Goal: Obtain resource: Download file/media

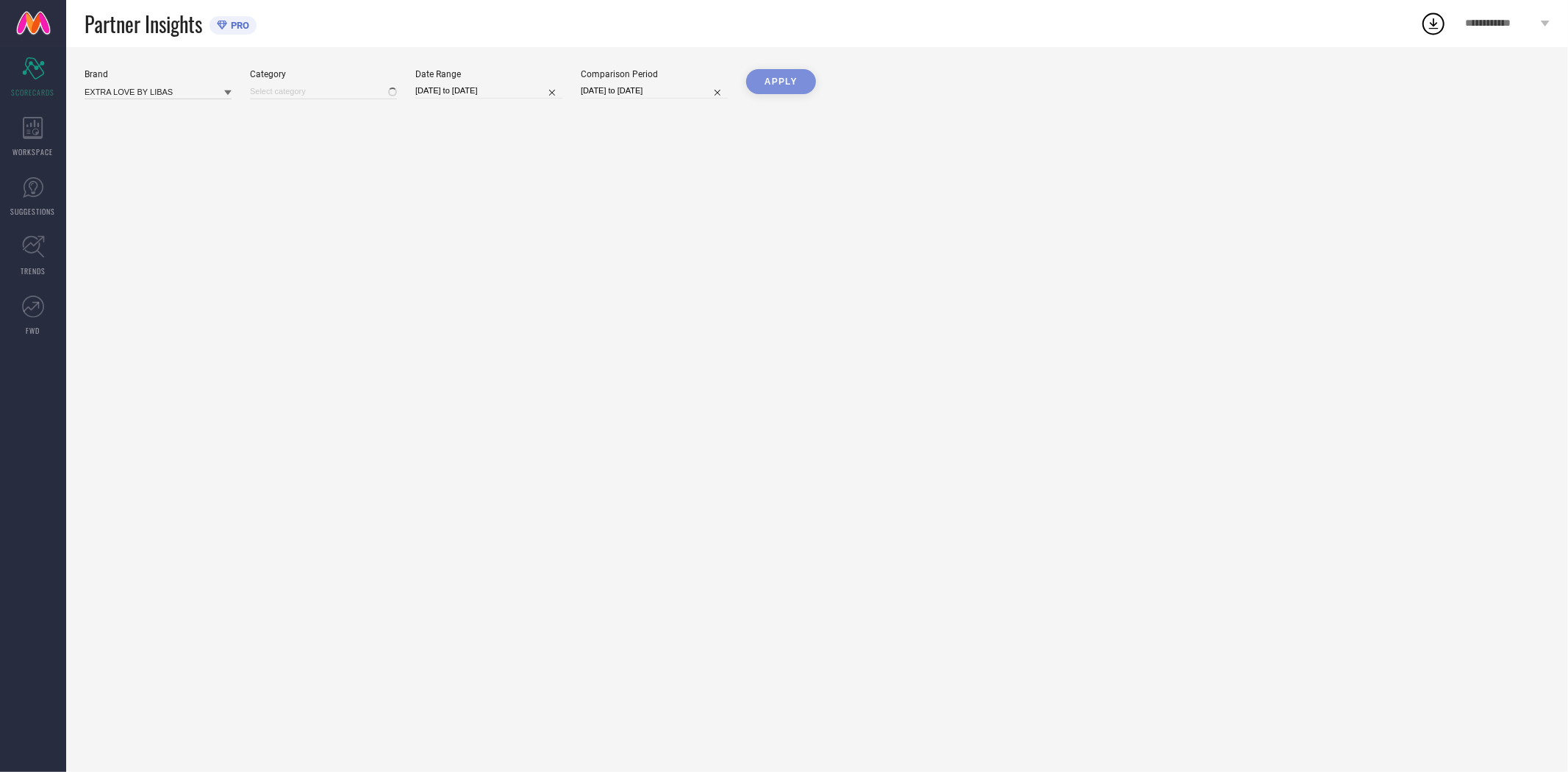
type input "All"
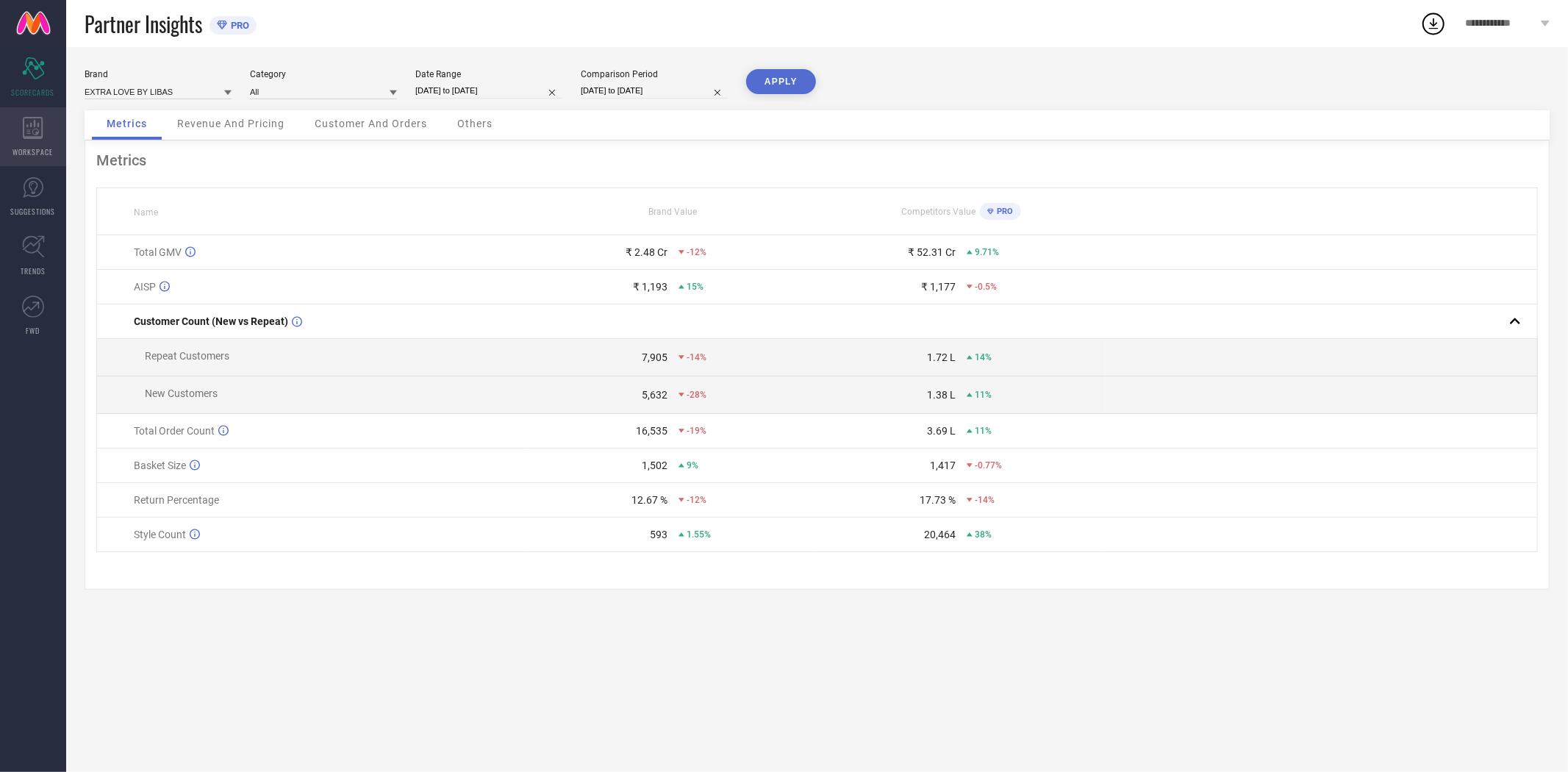
click at [41, 133] on icon at bounding box center [32, 127] width 21 height 22
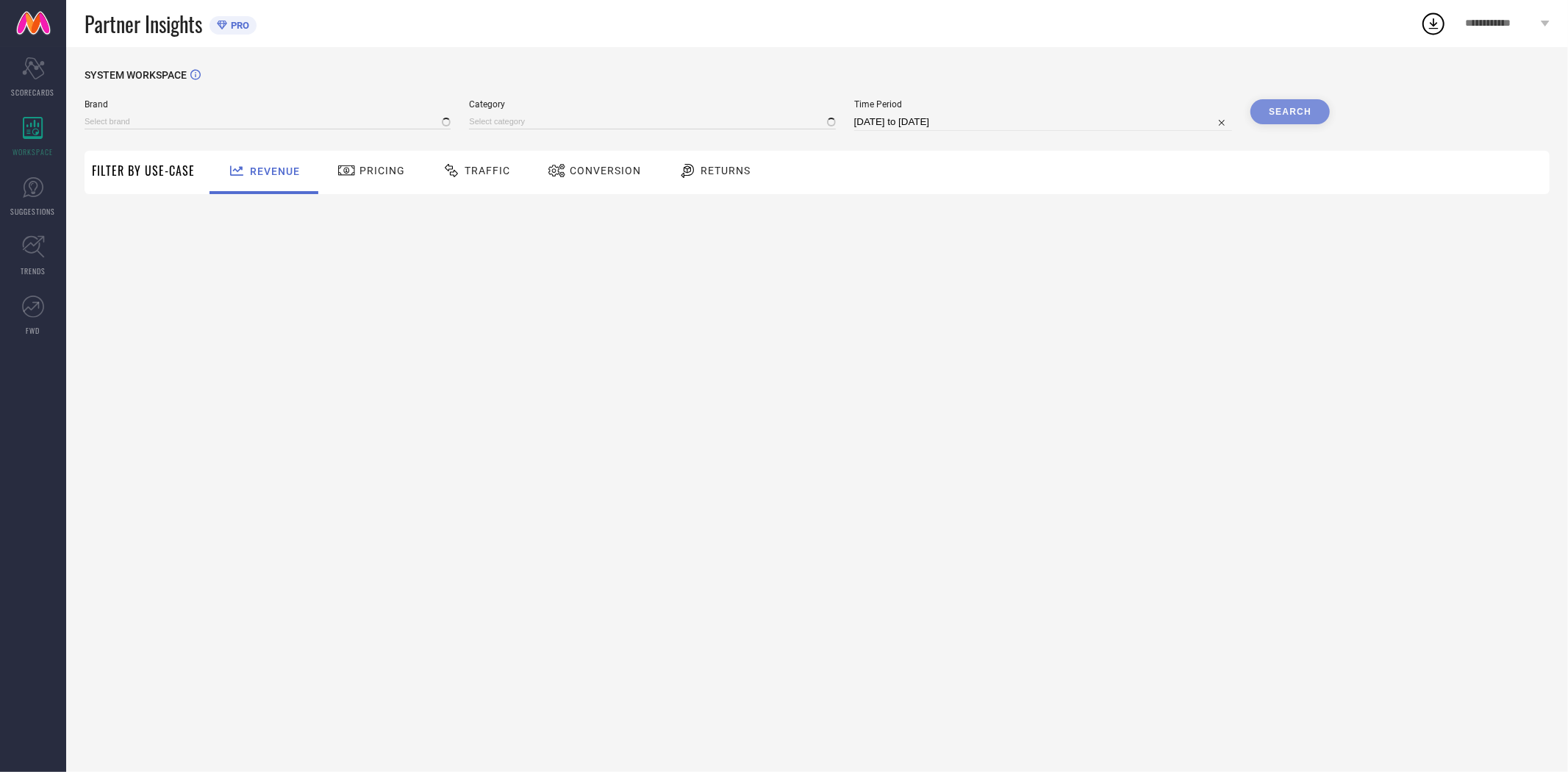
type input "EXTRA LOVE BY LIBAS"
type input "All"
click at [606, 172] on span "Conversion" at bounding box center [606, 171] width 72 height 12
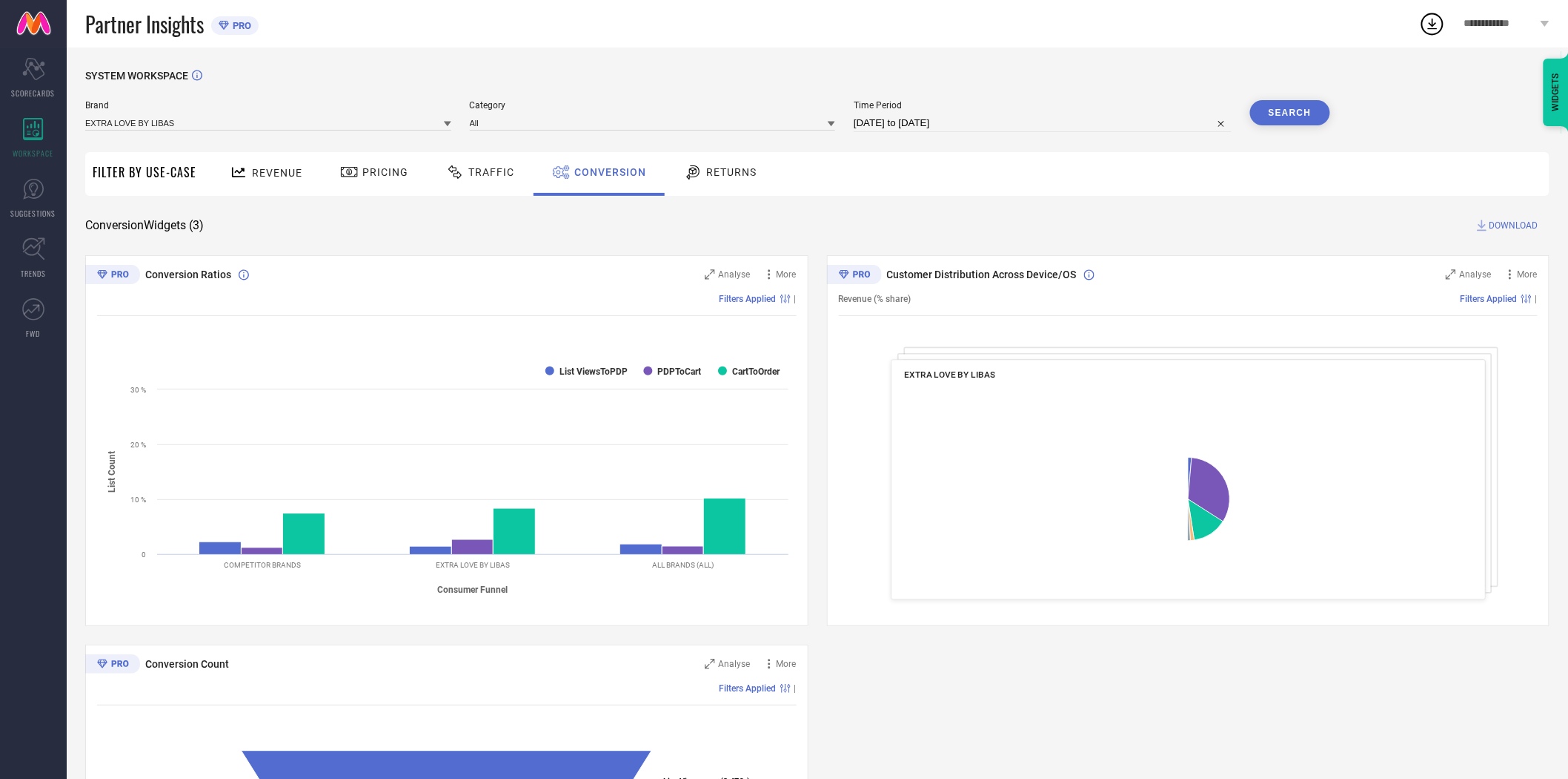
click at [929, 123] on input "[DATE] to [DATE]" at bounding box center [1043, 123] width 378 height 18
select select "7"
select select "2025"
select select "8"
select select "2025"
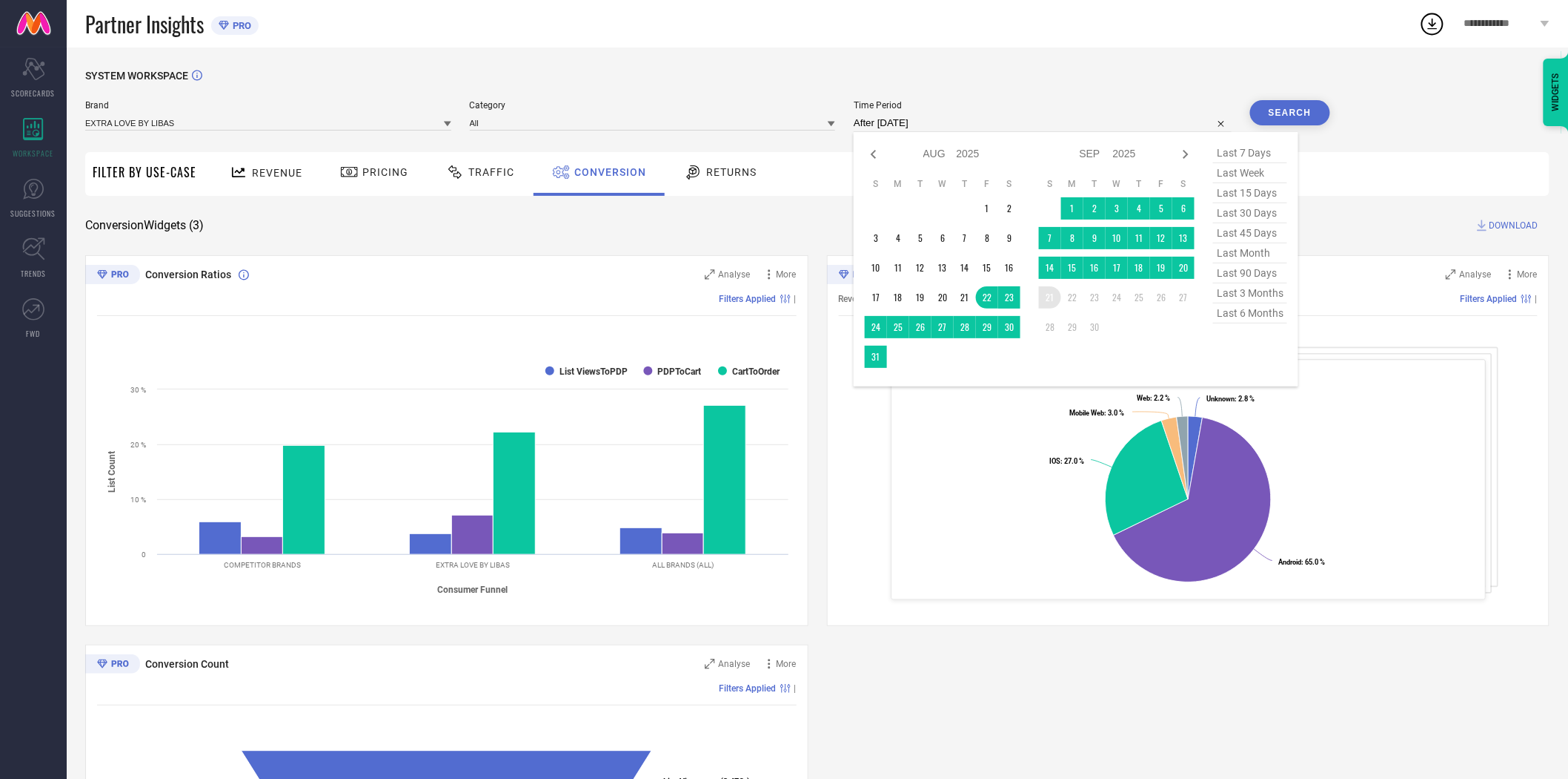
click at [1049, 300] on td "21" at bounding box center [1050, 297] width 23 height 23
type input "[DATE] to [DATE]"
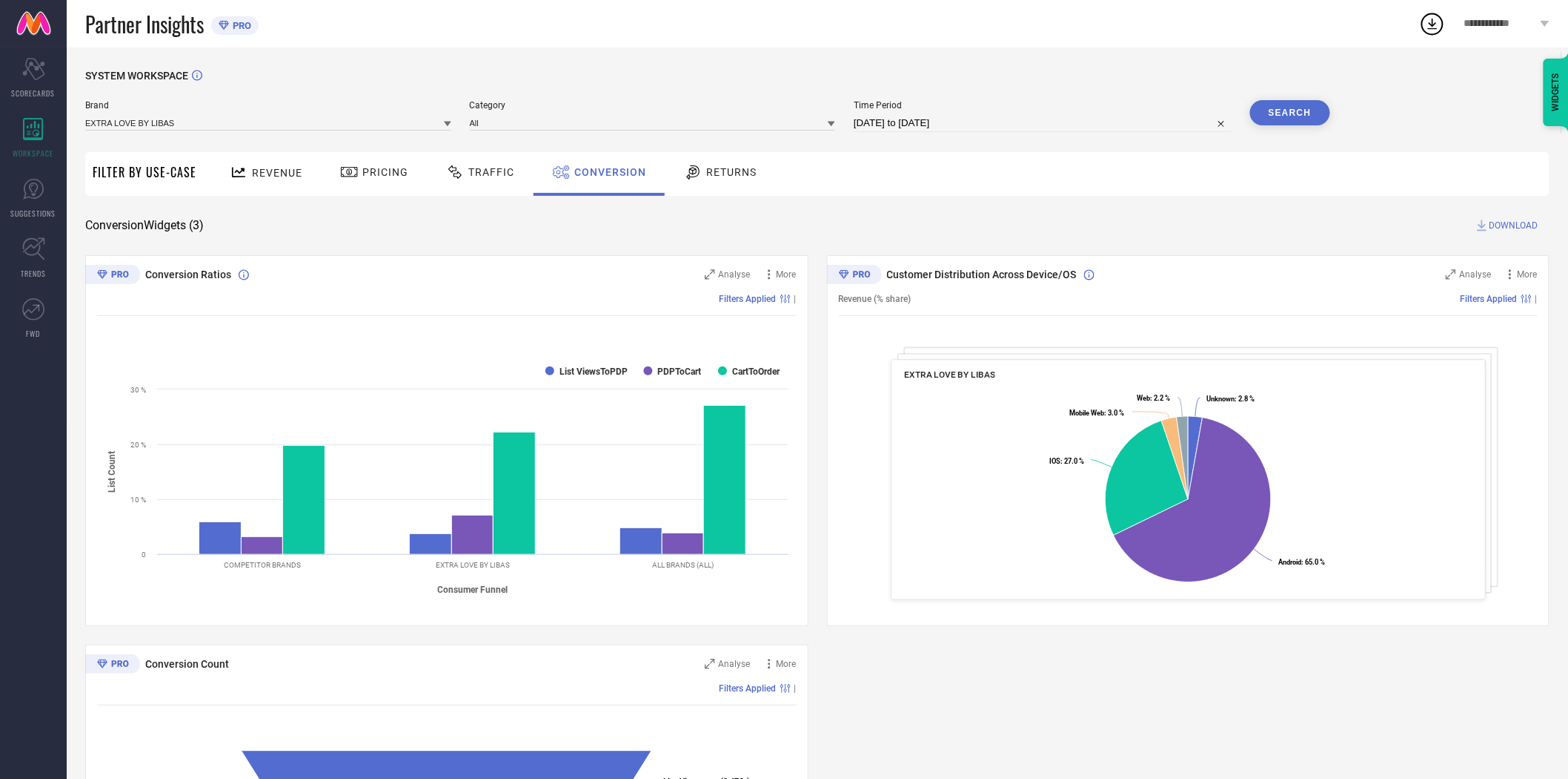
click at [987, 201] on div "SYSTEM WORKSPACE Brand EXTRA LOVE BY LIBAS Category All Time Period [DATE] to […" at bounding box center [818, 542] width 1465 height 945
click at [1086, 167] on div "Revenue Pricing Traffic Conversion Returns" at bounding box center [877, 174] width 1346 height 44
click at [1009, 80] on div "SYSTEM WORKSPACE" at bounding box center [818, 85] width 1465 height 30
click at [960, 126] on input "[DATE] to [DATE]" at bounding box center [1043, 123] width 378 height 18
select select "8"
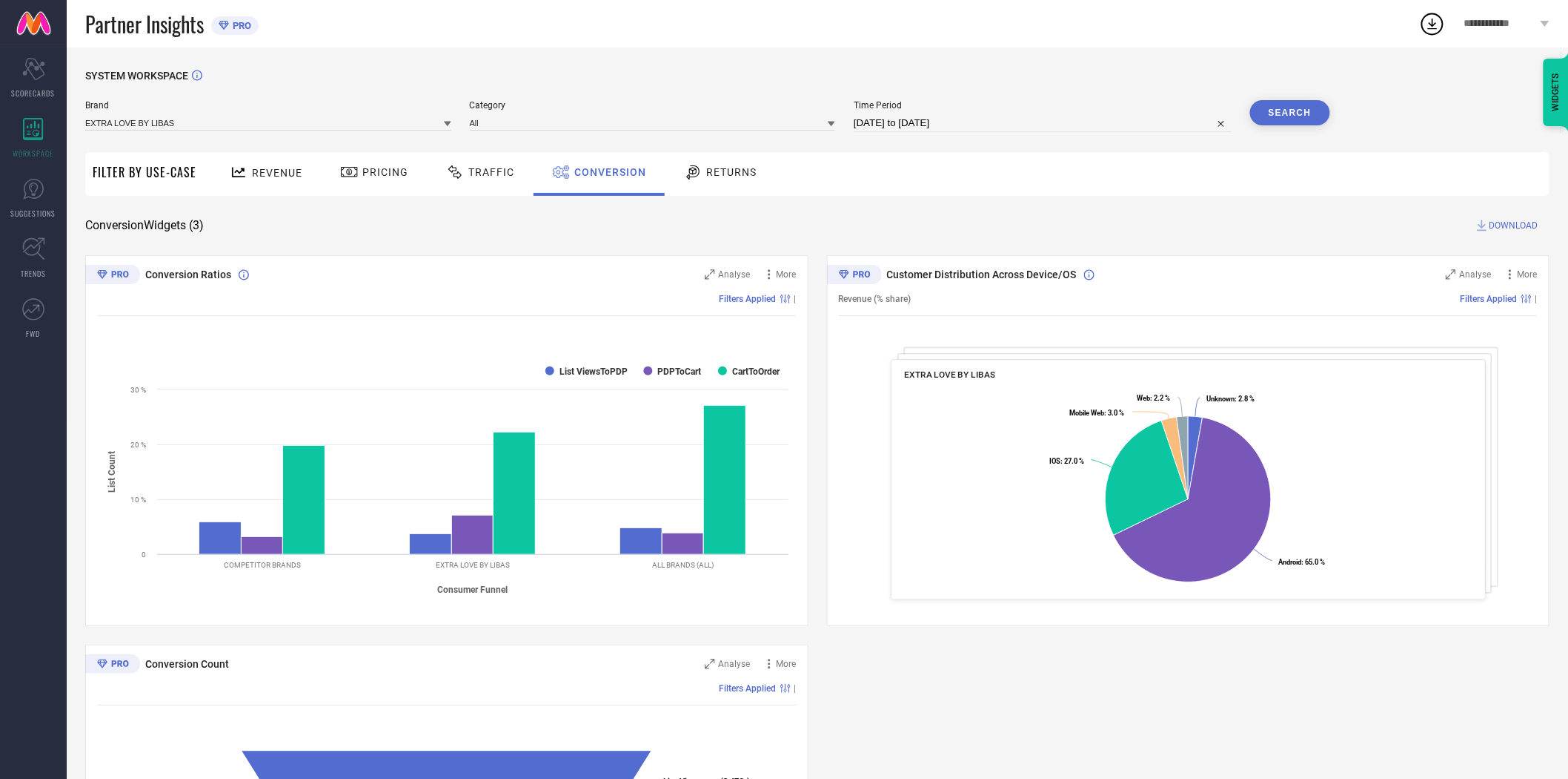
select select "2025"
select select "9"
select select "2025"
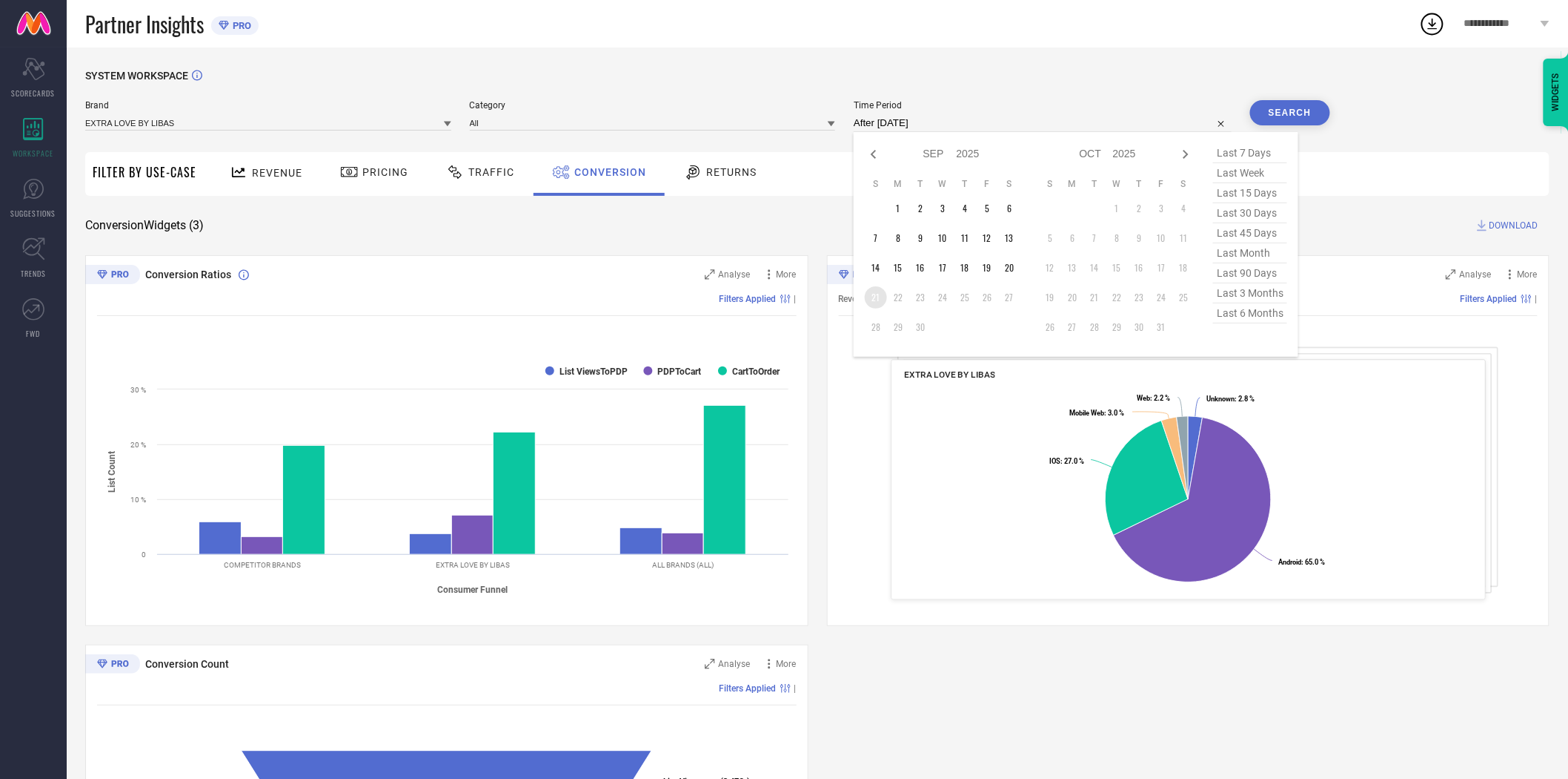
click at [873, 291] on td "21" at bounding box center [876, 297] width 23 height 23
type input "[DATE] to [DATE]"
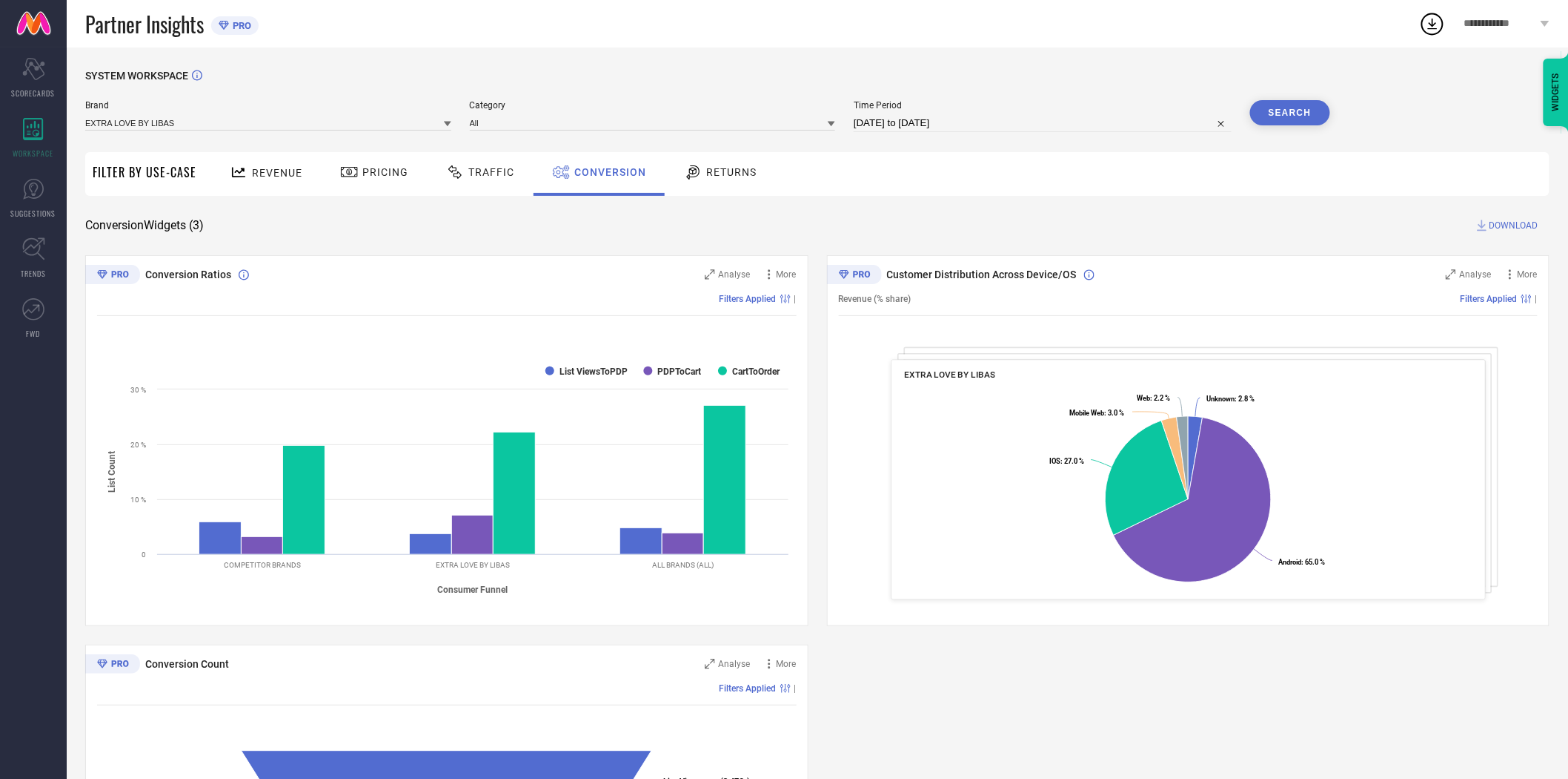
drag, startPoint x: 882, startPoint y: 218, endPoint x: 1313, endPoint y: 129, distance: 440.1
click at [894, 218] on div "Conversion Widgets ( 3 ) DOWNLOAD" at bounding box center [818, 226] width 1465 height 15
click at [1286, 112] on button "Search" at bounding box center [1289, 112] width 80 height 25
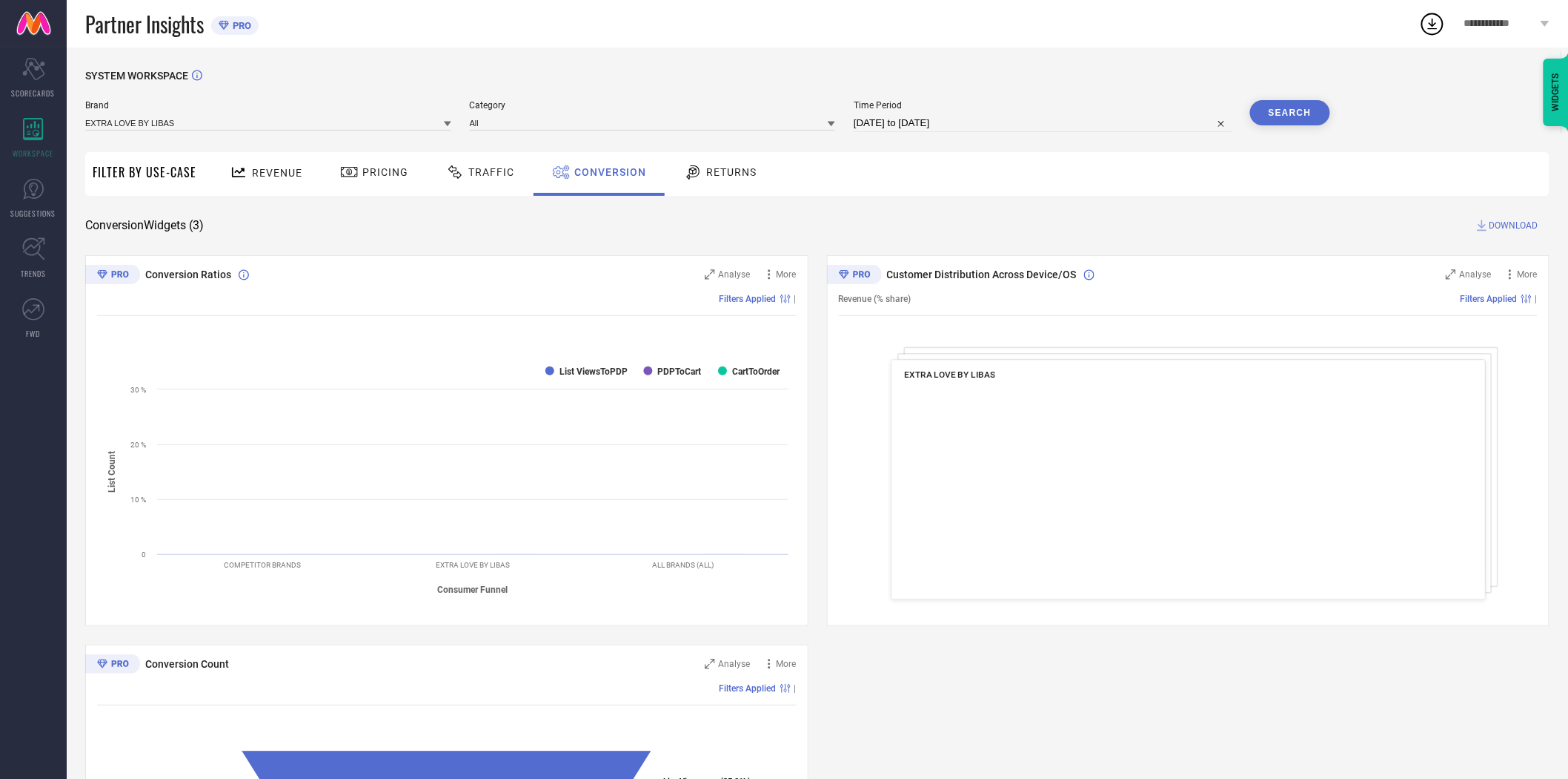
click at [1499, 221] on span "DOWNLOAD" at bounding box center [1514, 226] width 49 height 15
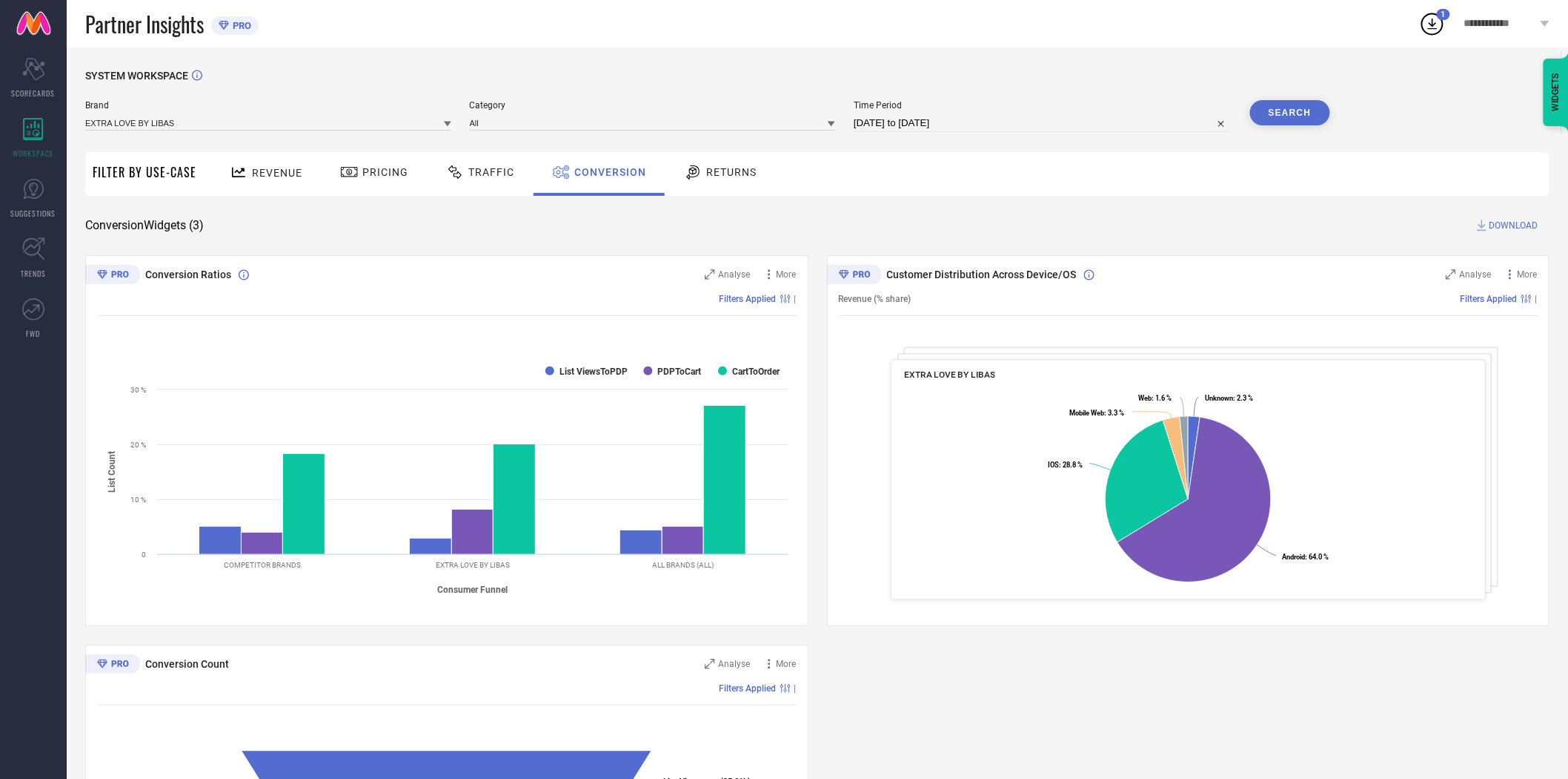
click at [447, 122] on icon at bounding box center [447, 123] width 8 height 8
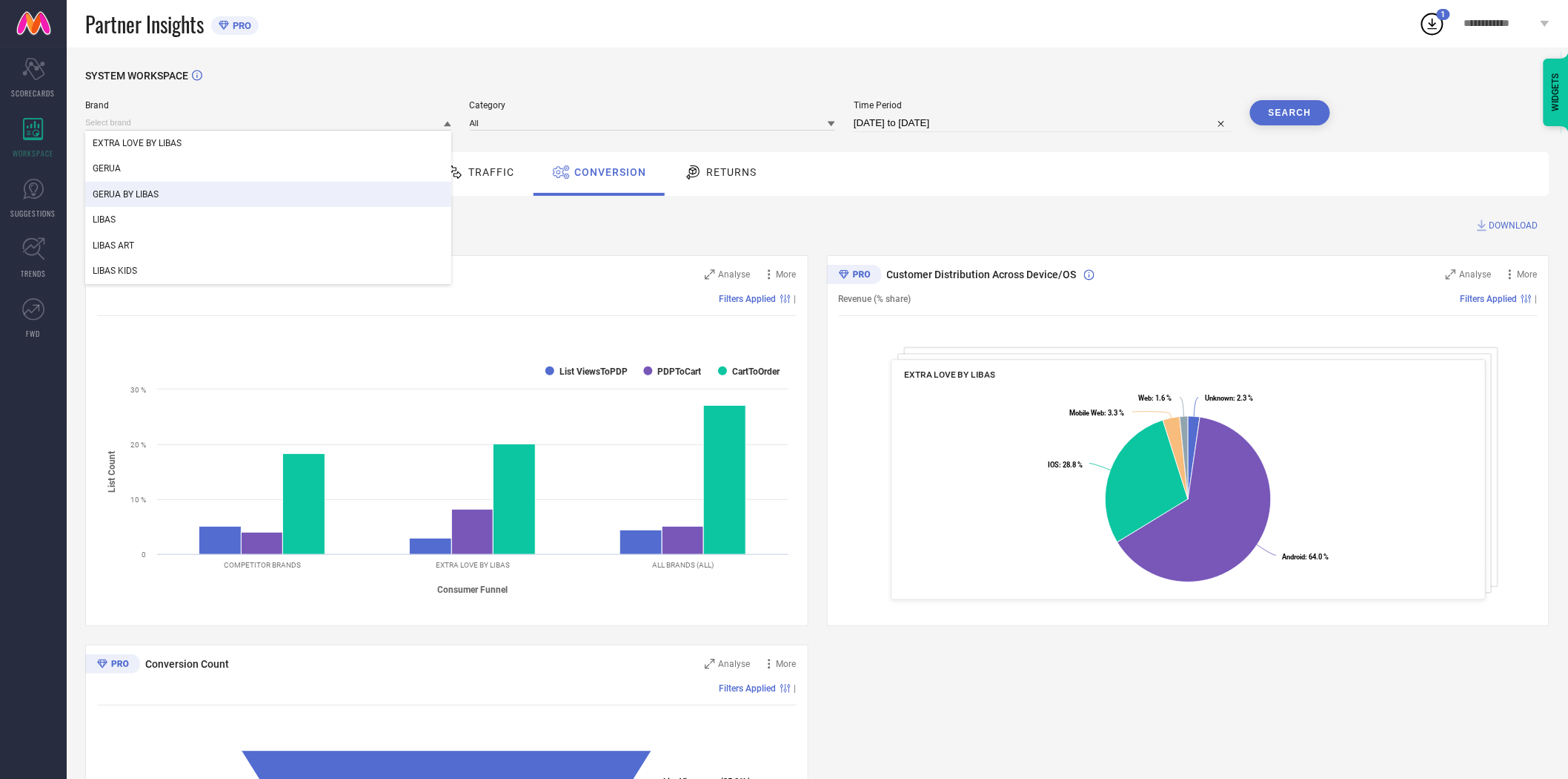
click at [327, 189] on div "GERUA BY LIBAS" at bounding box center [268, 194] width 366 height 25
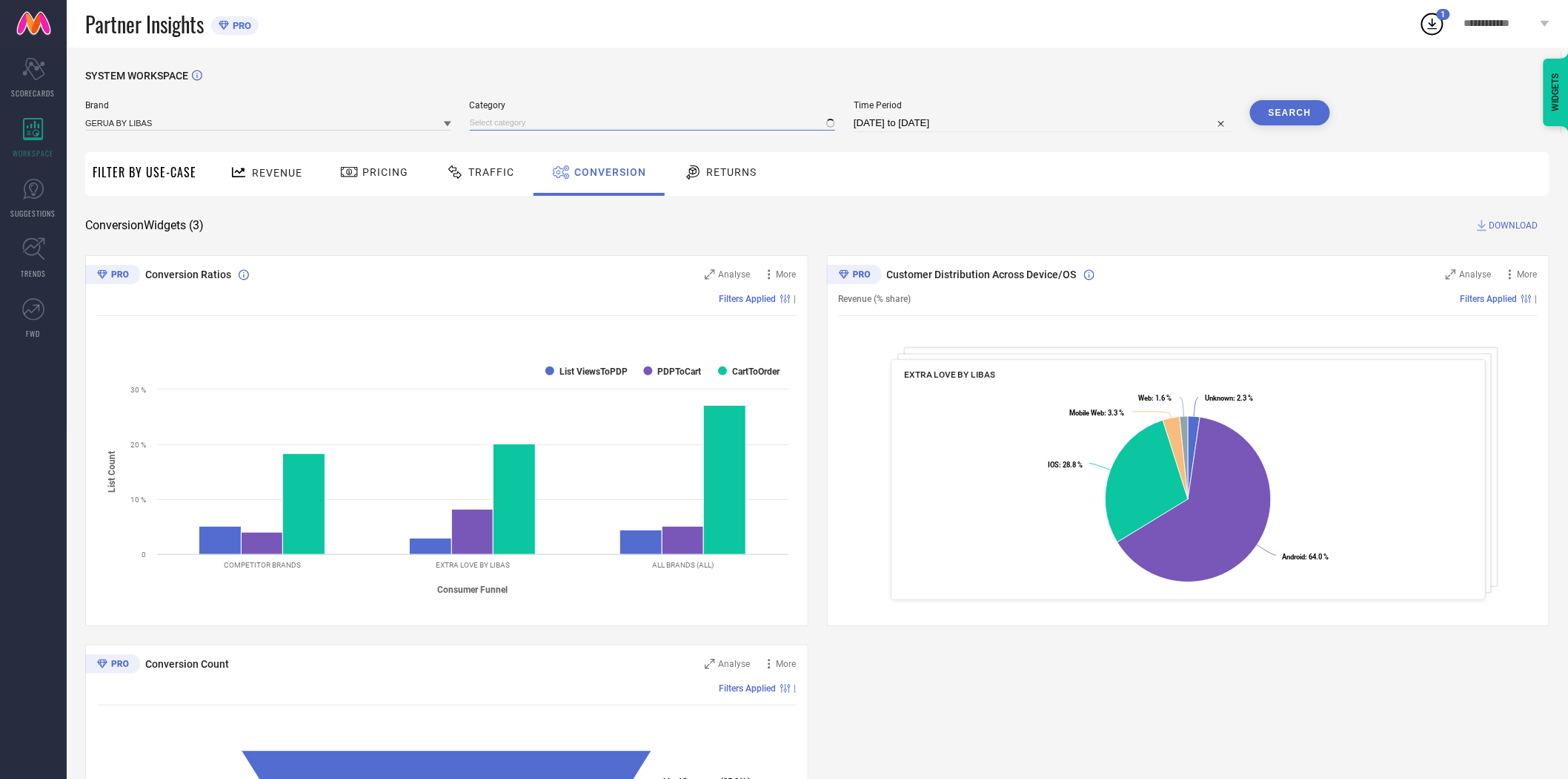
click at [491, 123] on input at bounding box center [653, 123] width 366 height 16
click at [505, 126] on input at bounding box center [653, 123] width 366 height 16
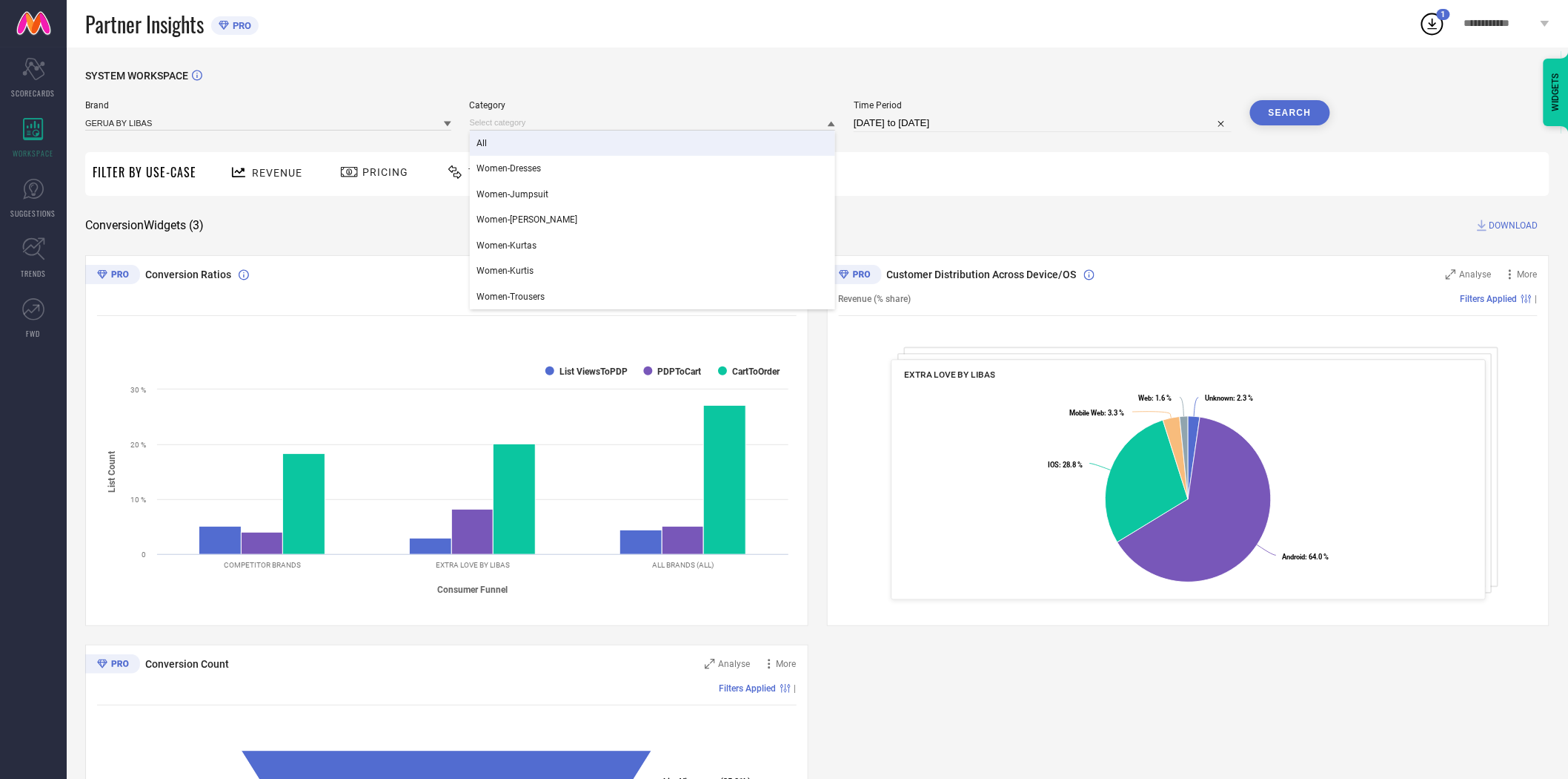
click at [505, 142] on div "All" at bounding box center [653, 143] width 366 height 25
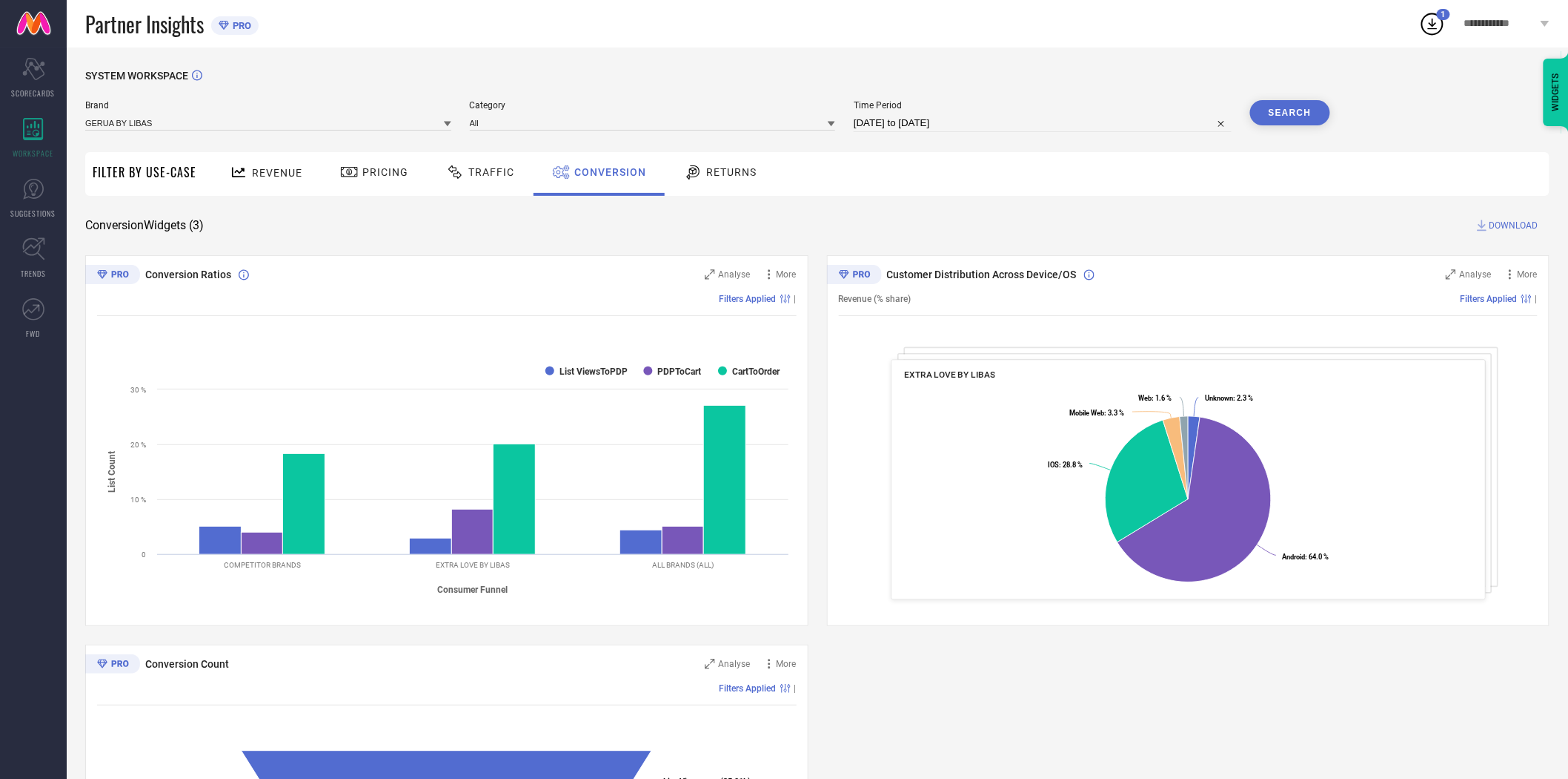
click at [1305, 115] on button "Search" at bounding box center [1289, 112] width 80 height 25
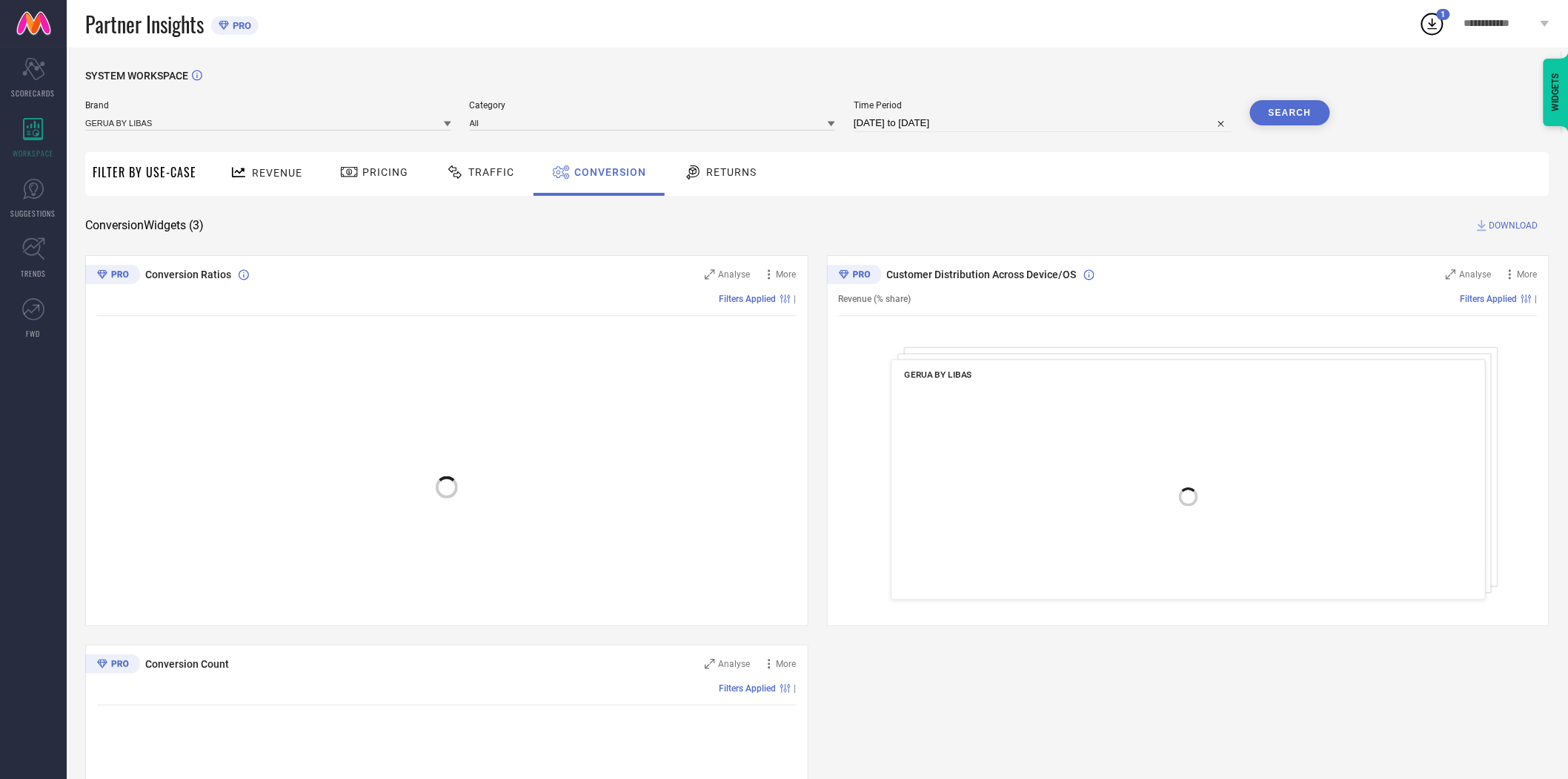
click at [1496, 218] on span "DOWNLOAD" at bounding box center [1514, 226] width 49 height 15
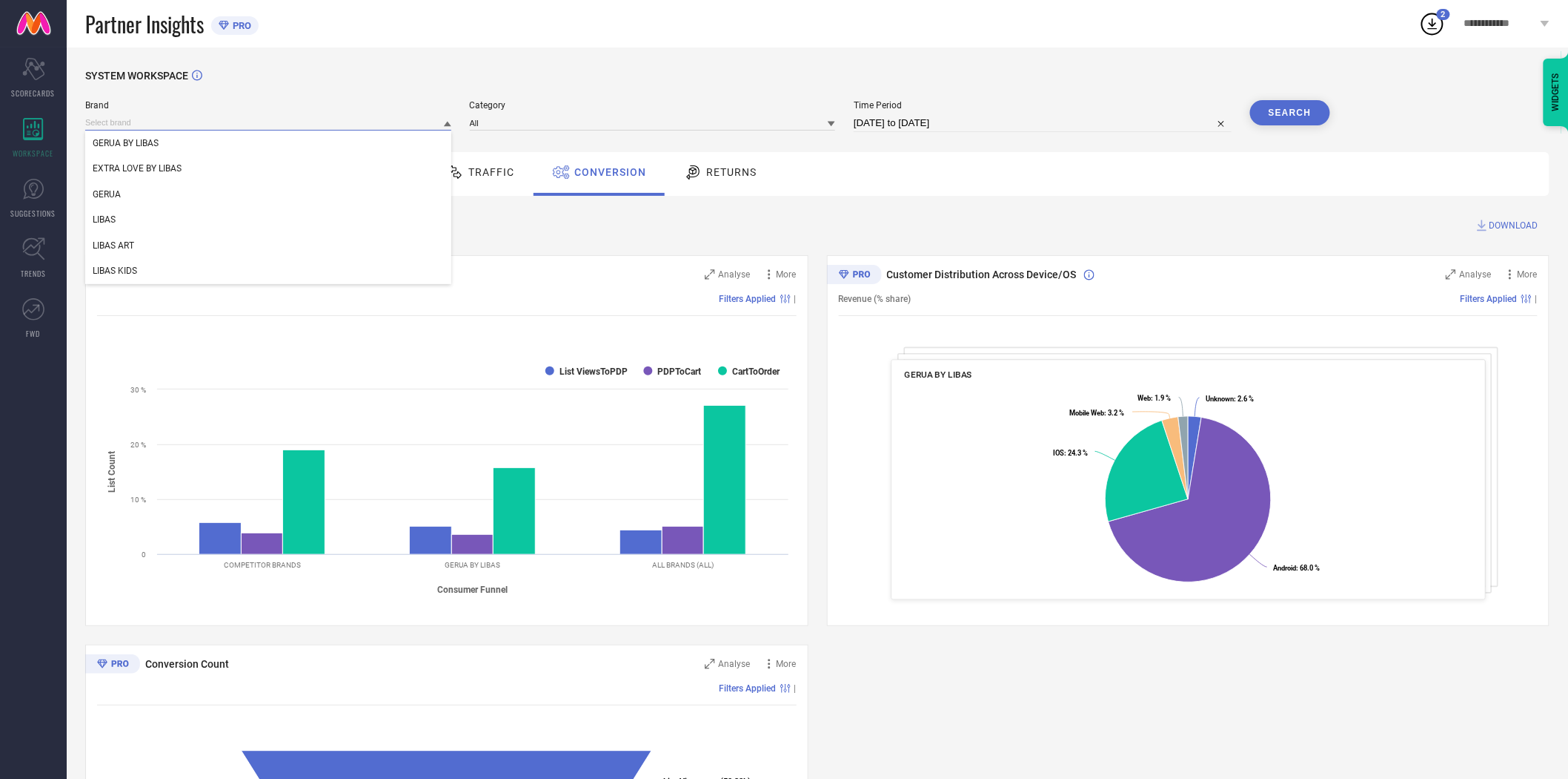
click at [442, 123] on input at bounding box center [268, 123] width 366 height 16
click at [379, 227] on div "LIBAS" at bounding box center [268, 219] width 366 height 25
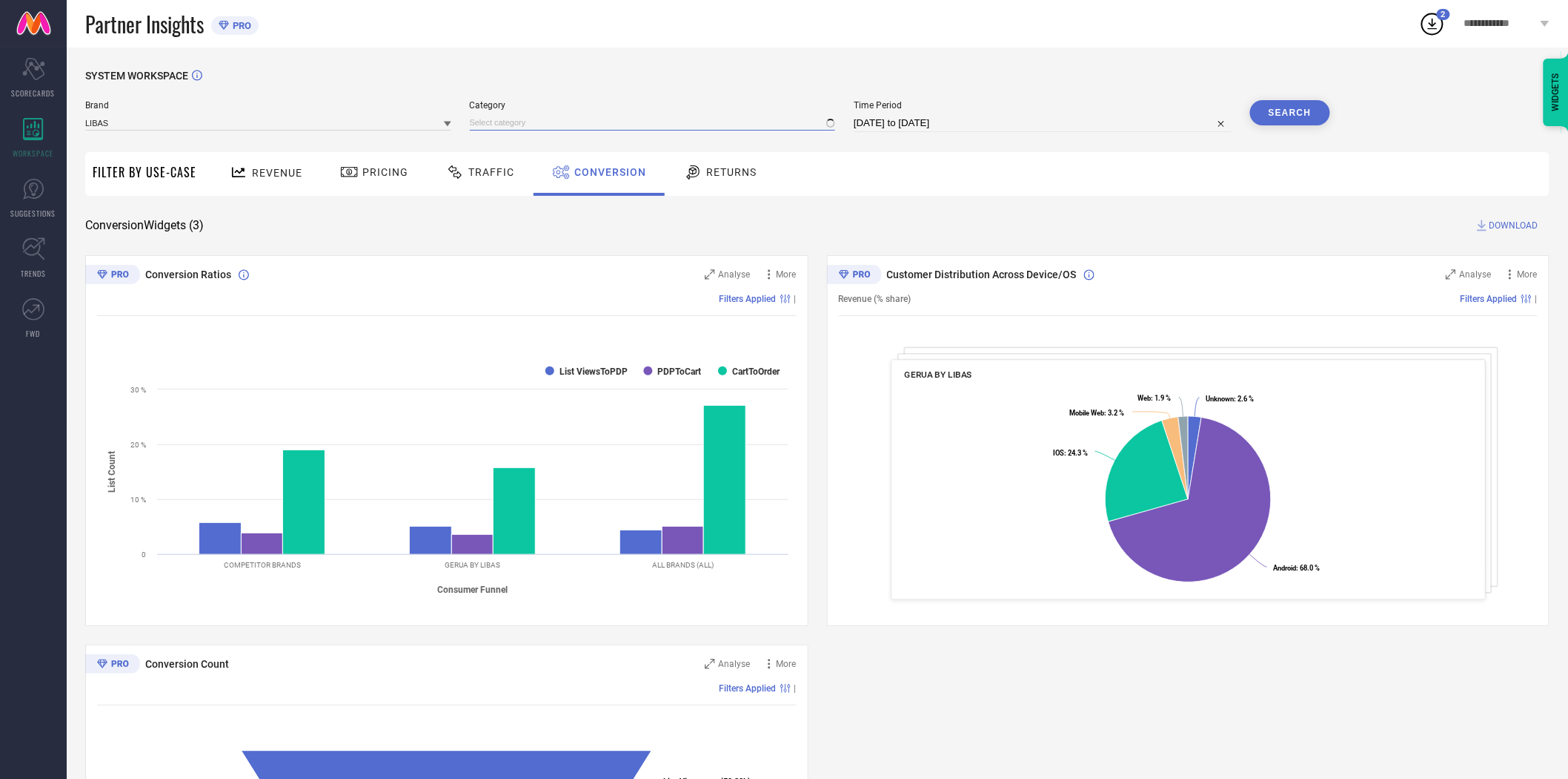
click at [500, 124] on input at bounding box center [653, 123] width 366 height 16
click at [503, 130] on input at bounding box center [653, 123] width 366 height 16
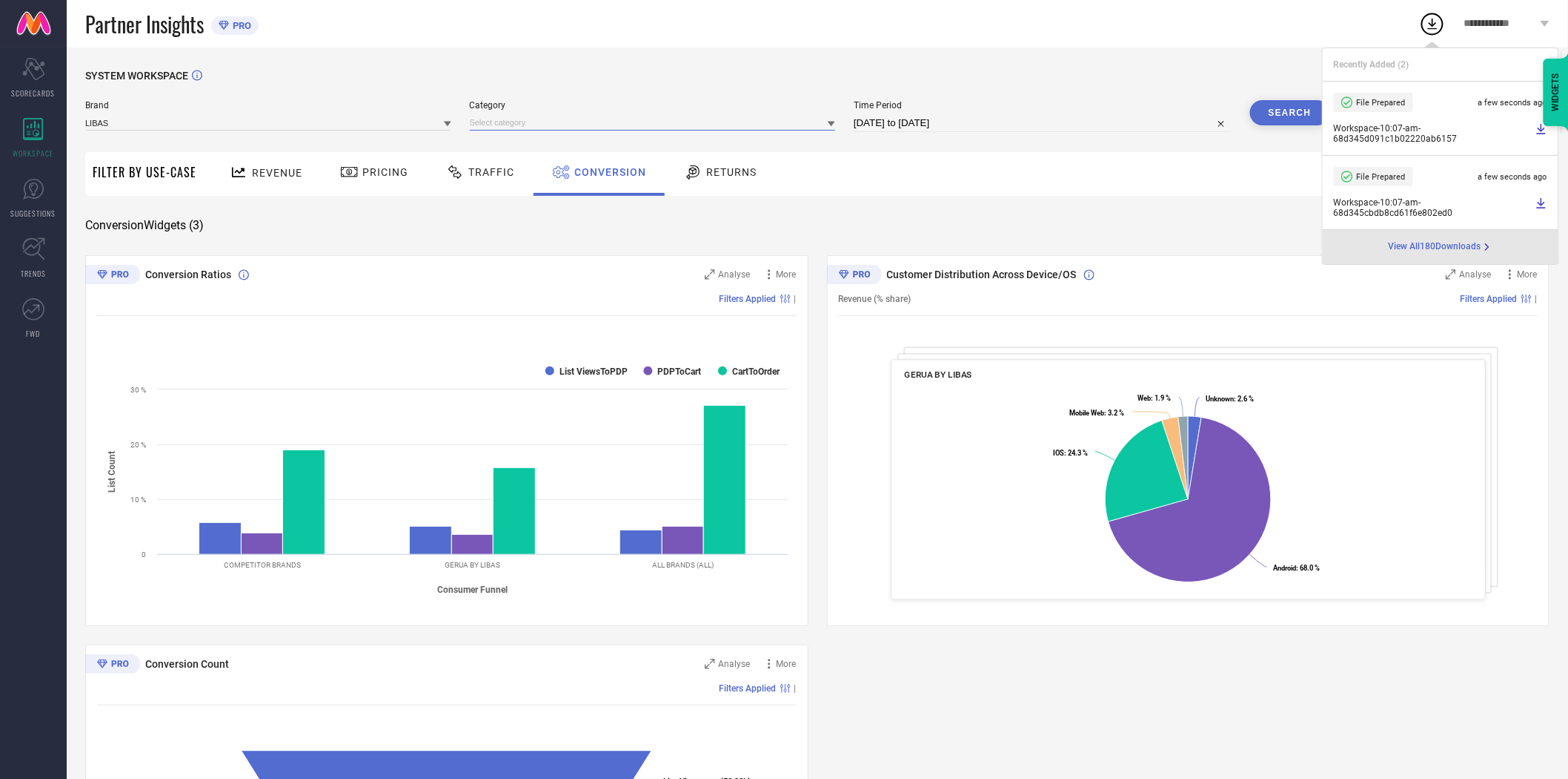
click at [503, 128] on input at bounding box center [653, 123] width 366 height 16
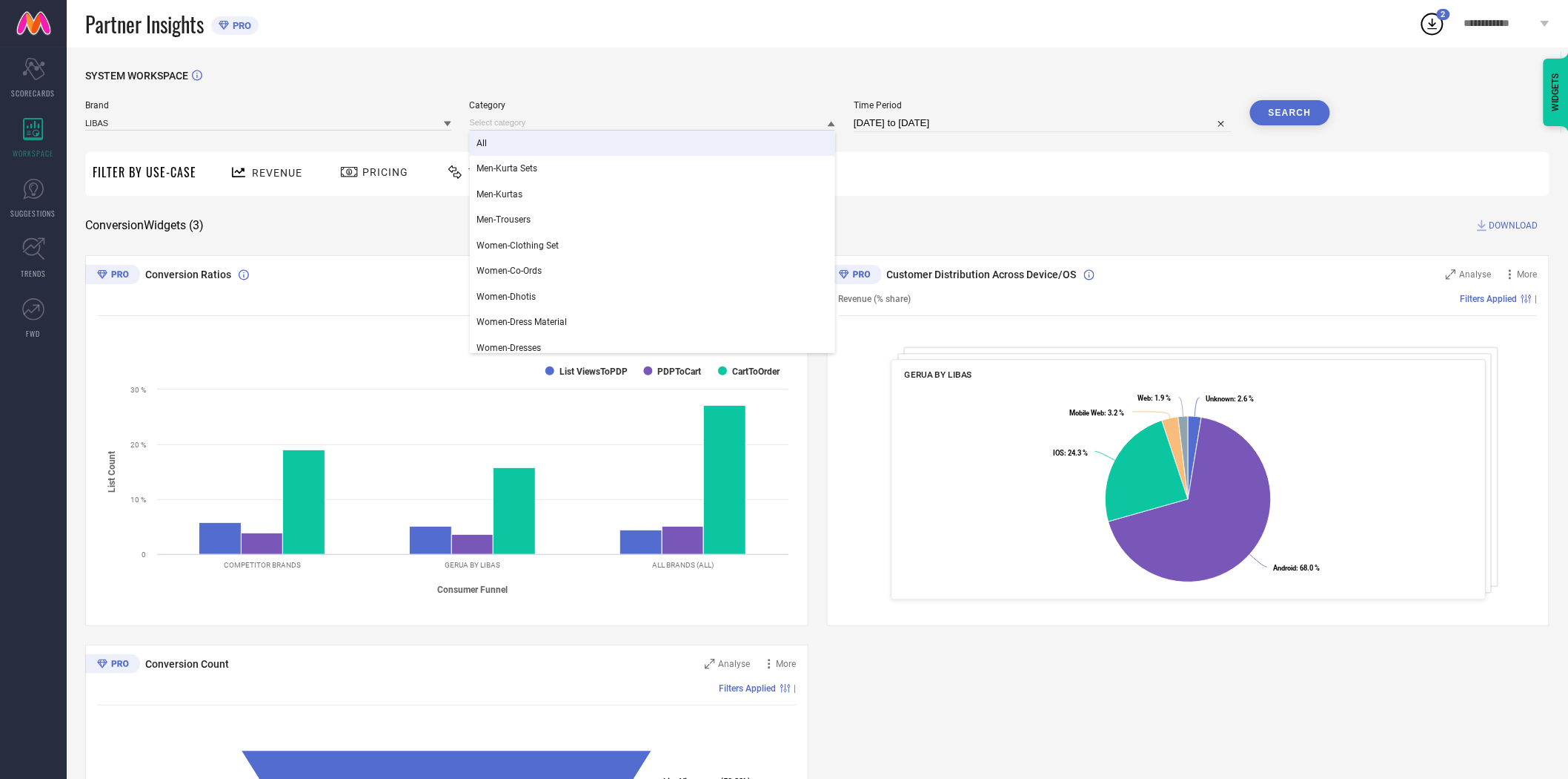
click at [503, 149] on div "All" at bounding box center [653, 143] width 366 height 25
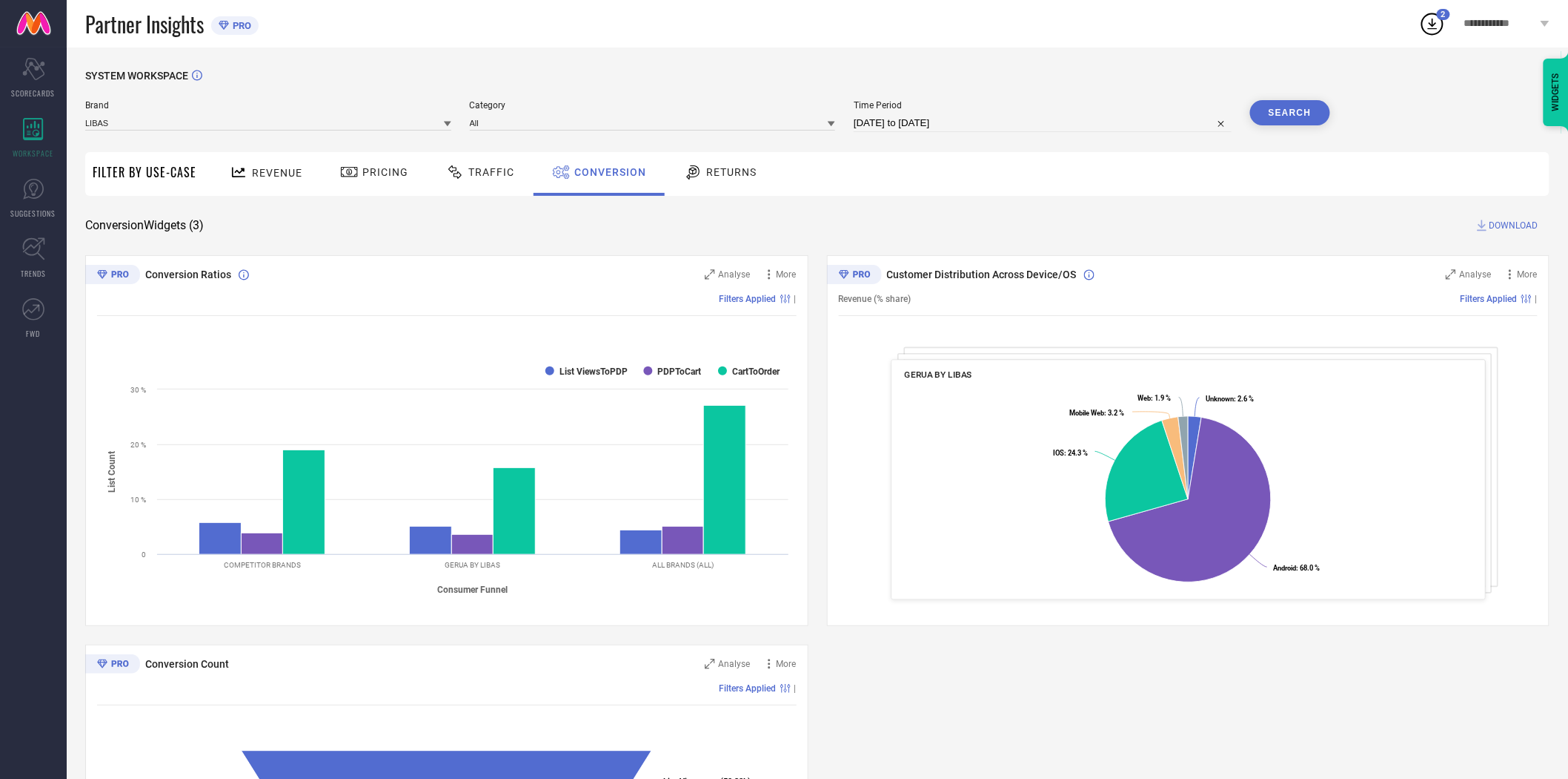
click at [1268, 107] on button "Search" at bounding box center [1289, 112] width 80 height 25
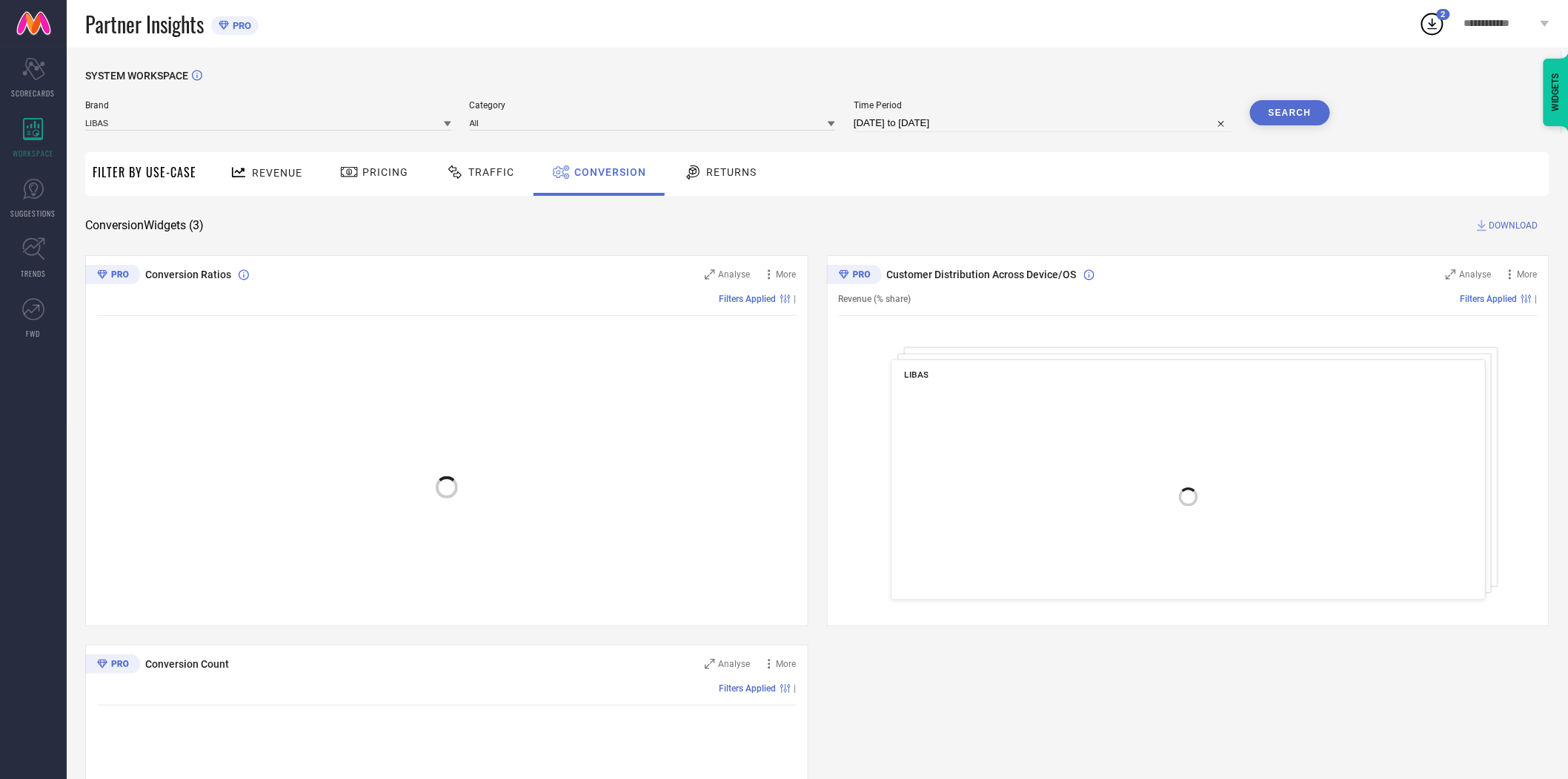
click at [1504, 226] on span "DOWNLOAD" at bounding box center [1514, 226] width 49 height 15
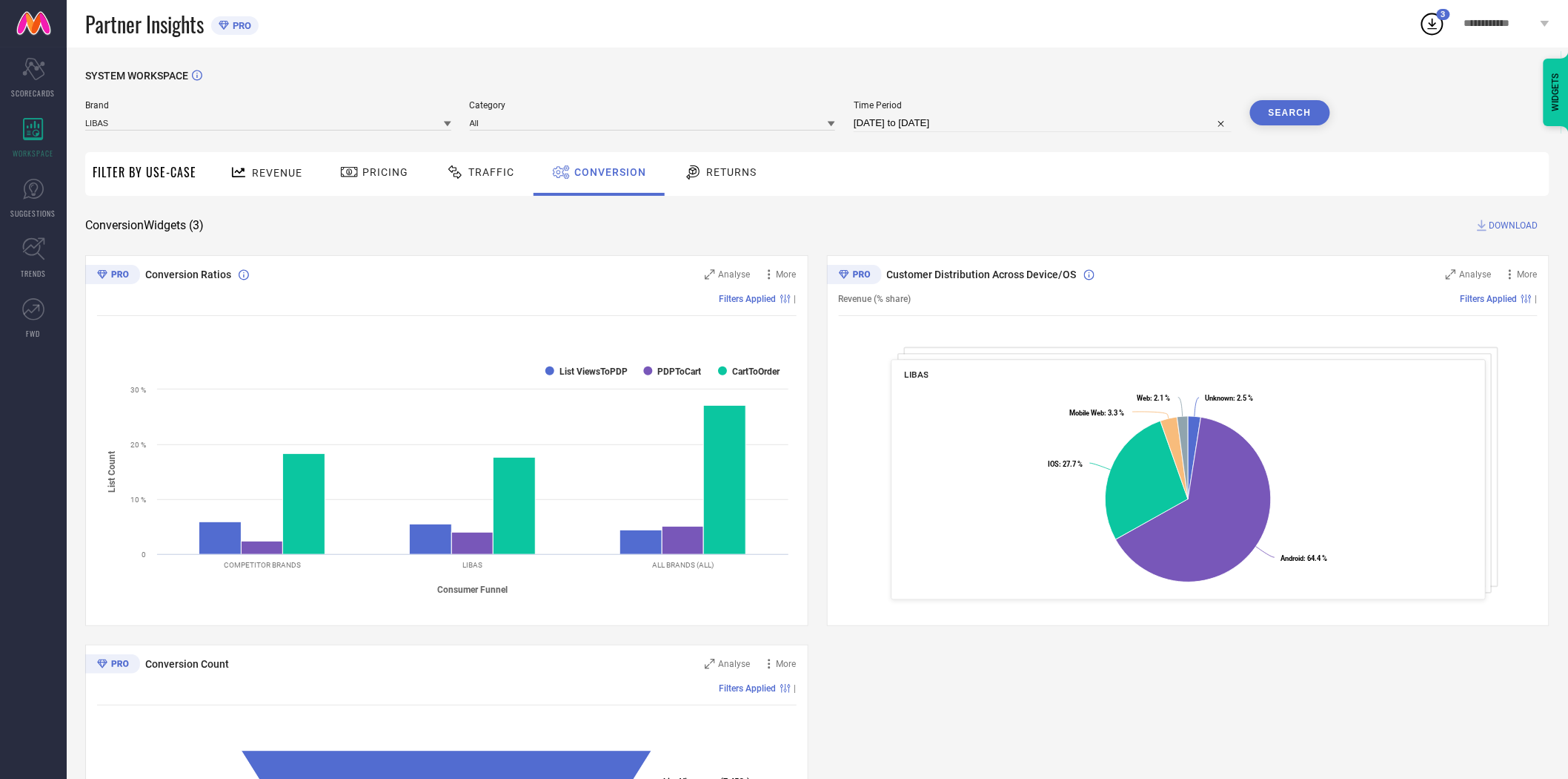
click at [448, 123] on icon at bounding box center [447, 124] width 8 height 5
click at [403, 238] on div "LIBAS ART" at bounding box center [268, 245] width 366 height 25
click at [508, 126] on input at bounding box center [653, 123] width 366 height 16
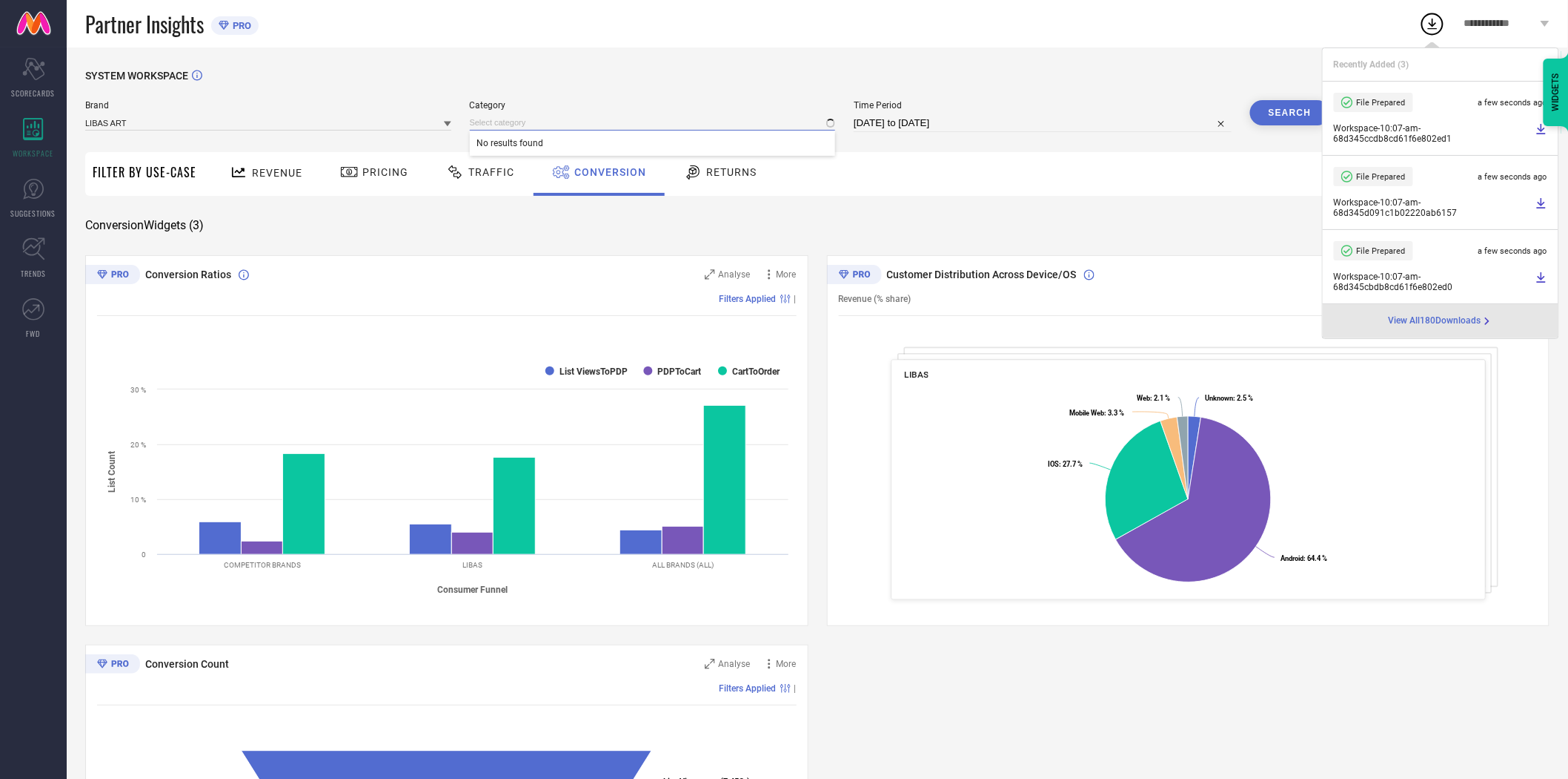
click at [508, 124] on input at bounding box center [653, 123] width 366 height 16
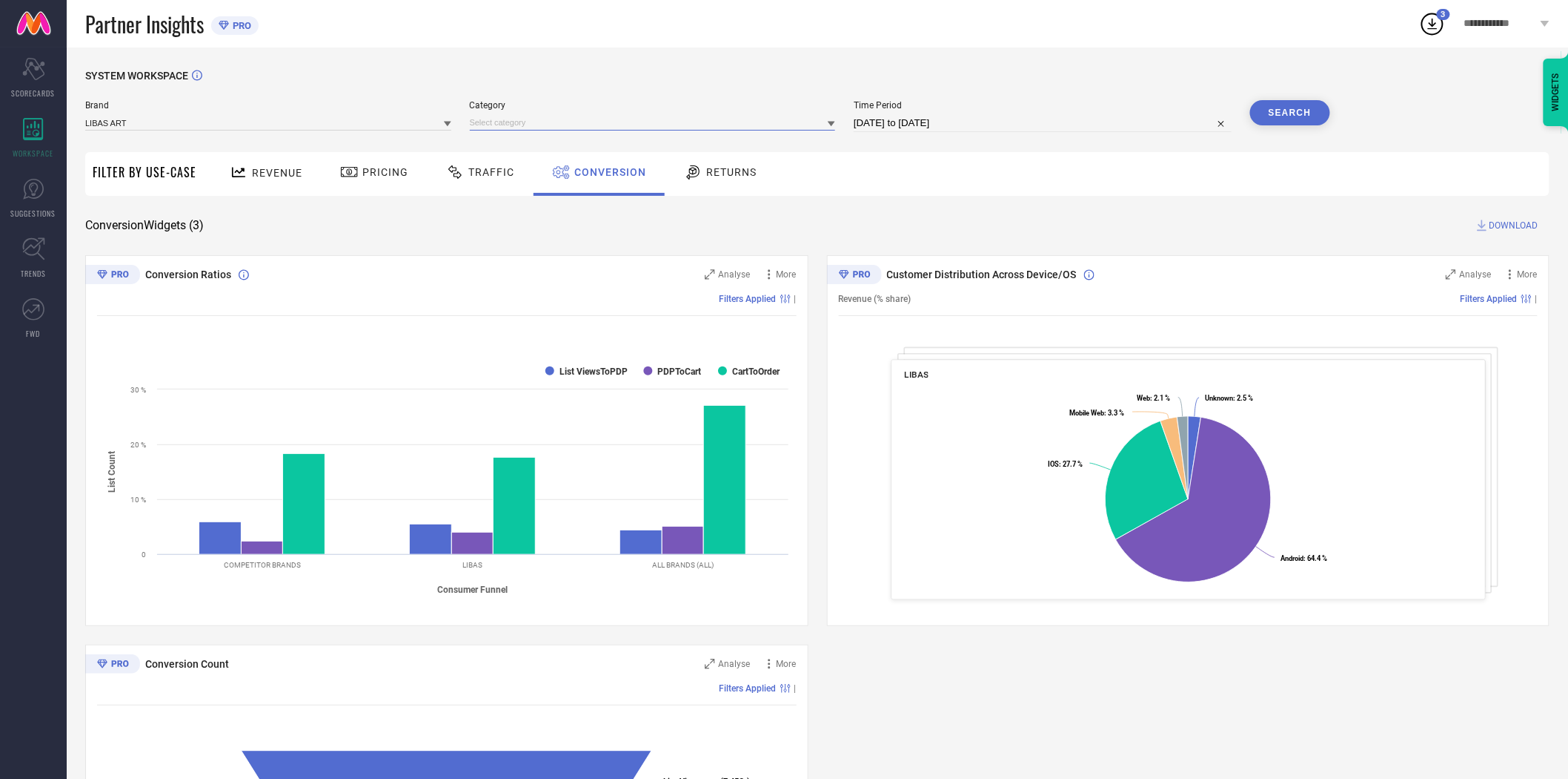
click at [508, 124] on input at bounding box center [653, 123] width 366 height 16
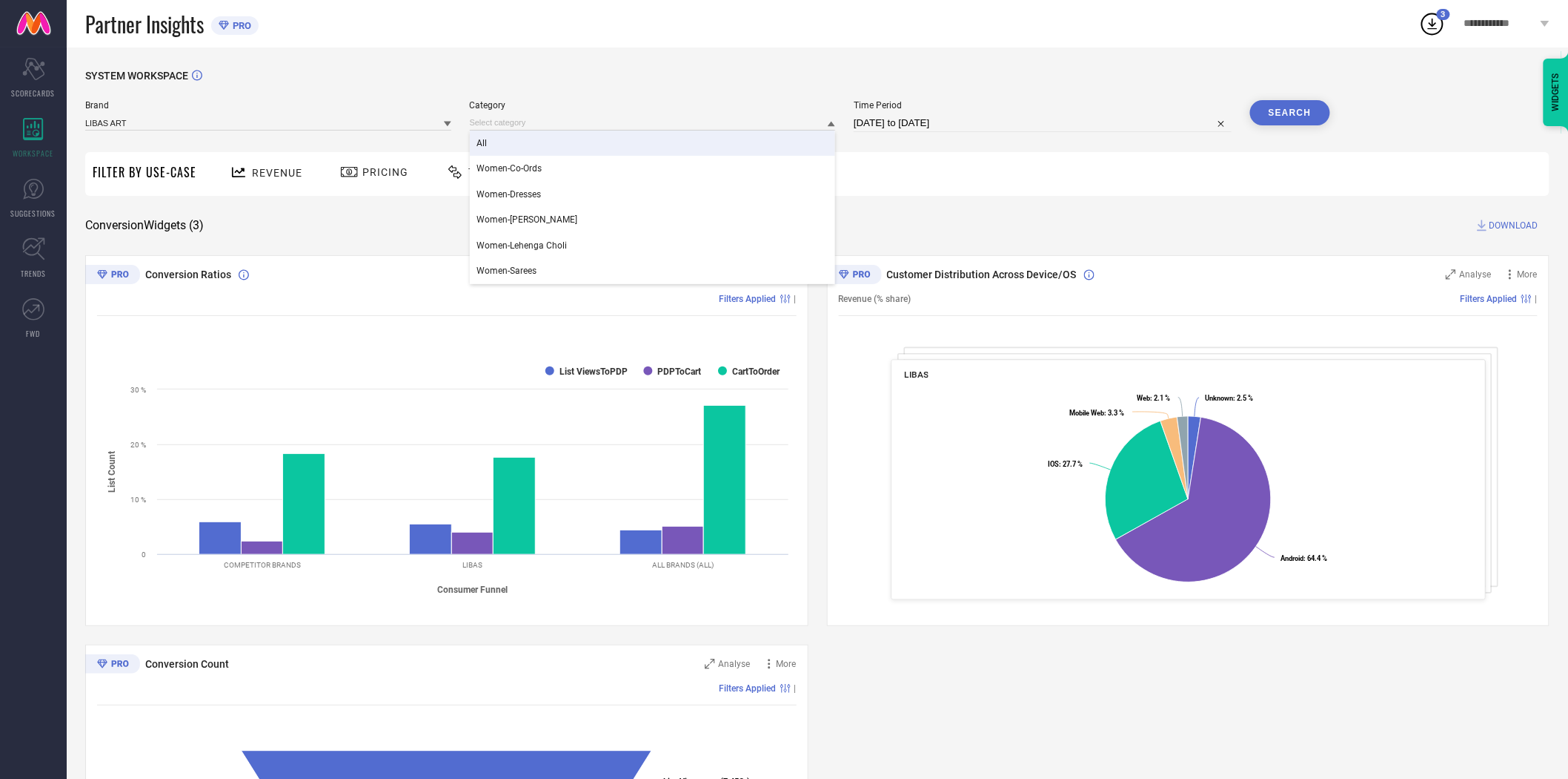
click at [505, 146] on div "All" at bounding box center [653, 143] width 366 height 25
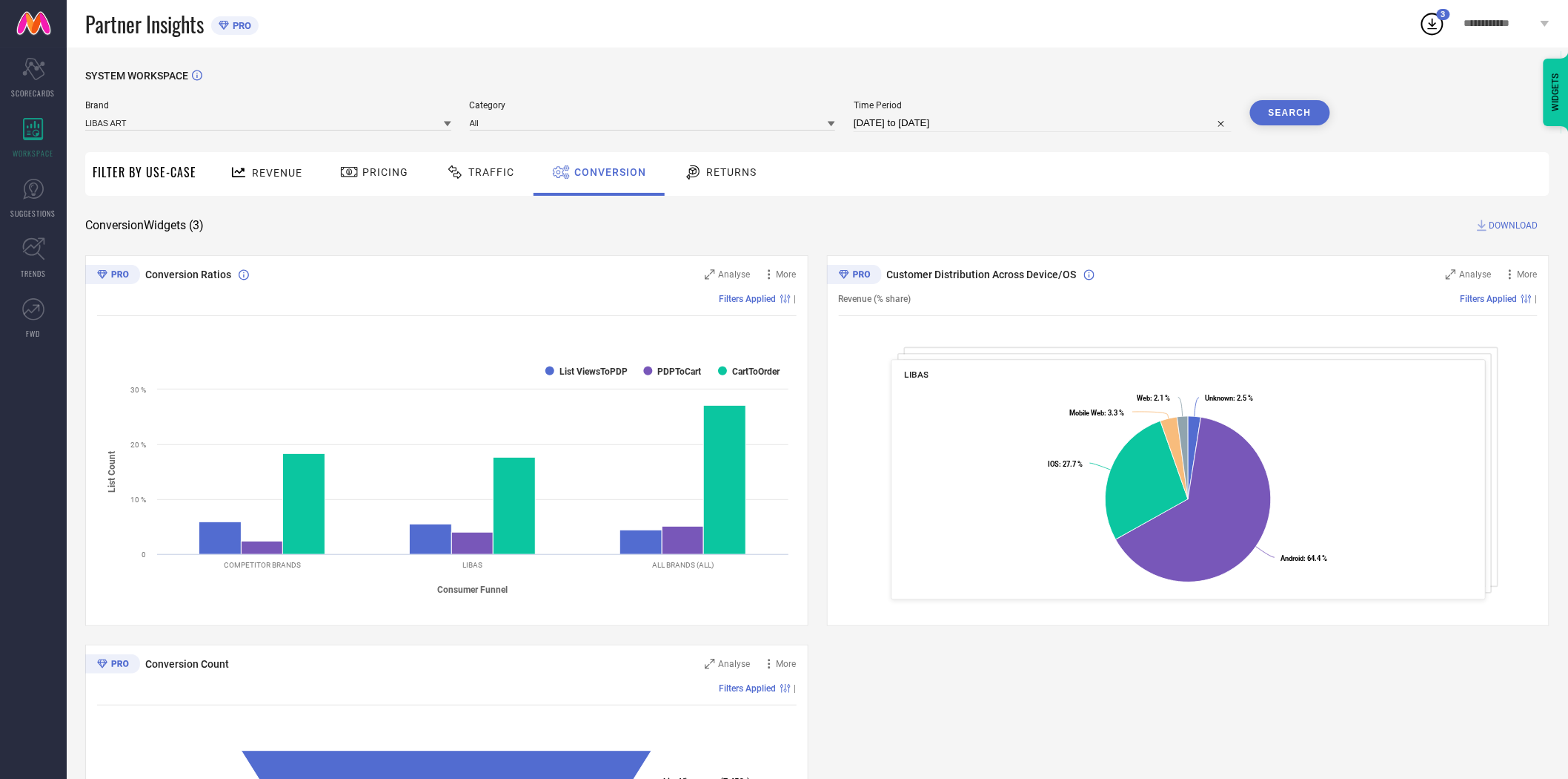
click at [1264, 113] on button "Search" at bounding box center [1289, 112] width 80 height 25
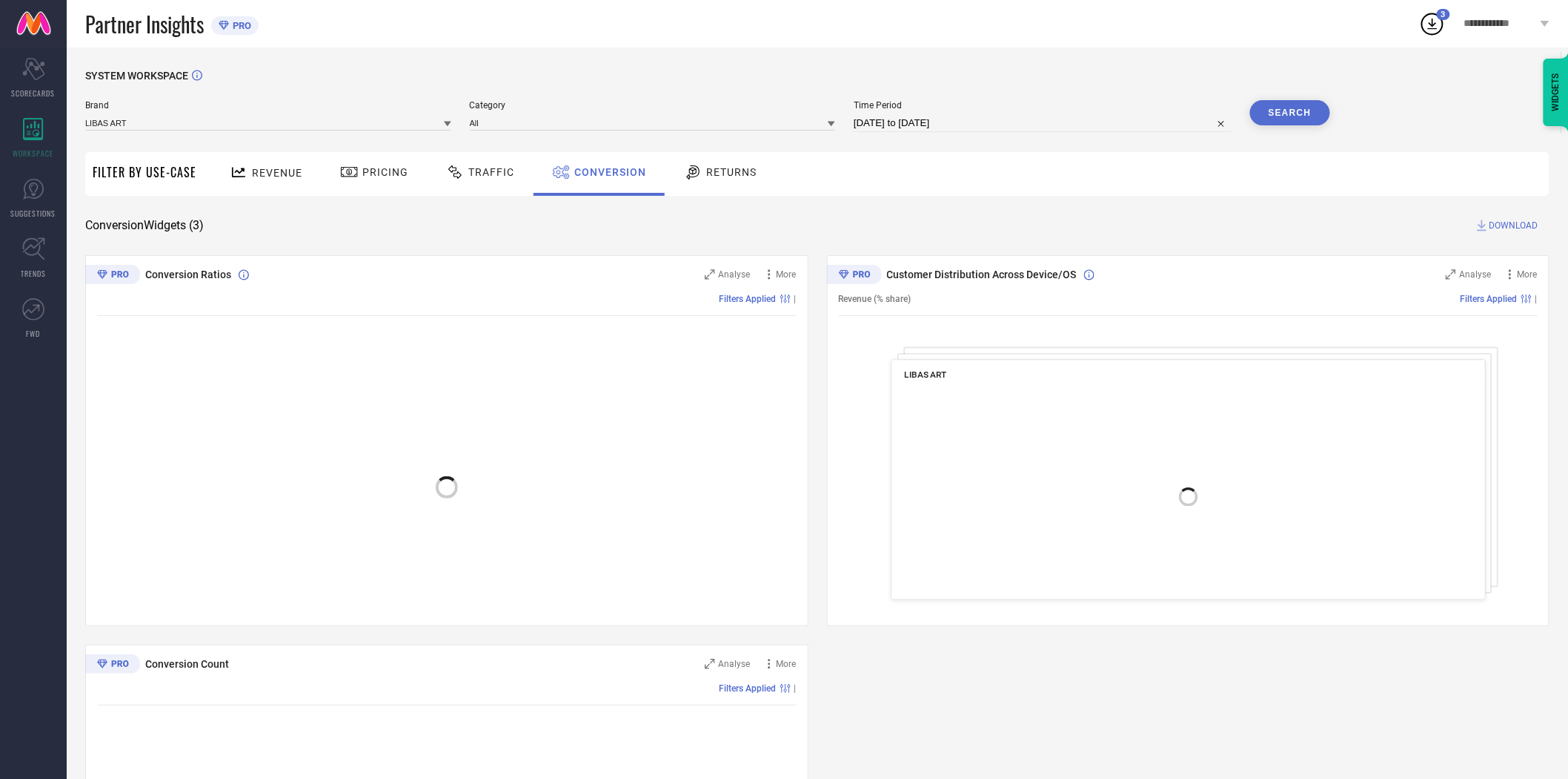
click at [1510, 224] on span "DOWNLOAD" at bounding box center [1514, 226] width 49 height 15
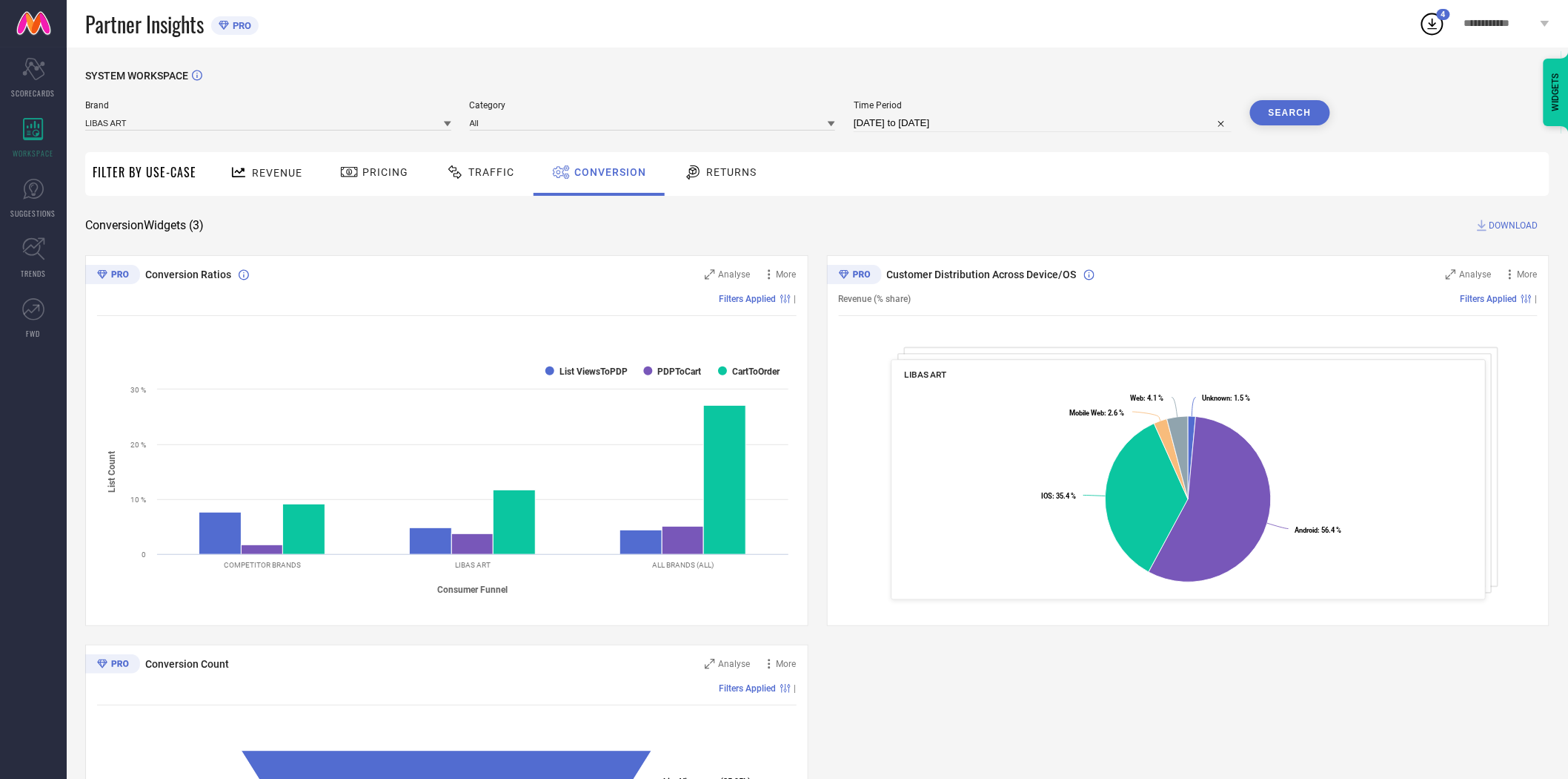
click at [447, 124] on icon at bounding box center [447, 124] width 8 height 5
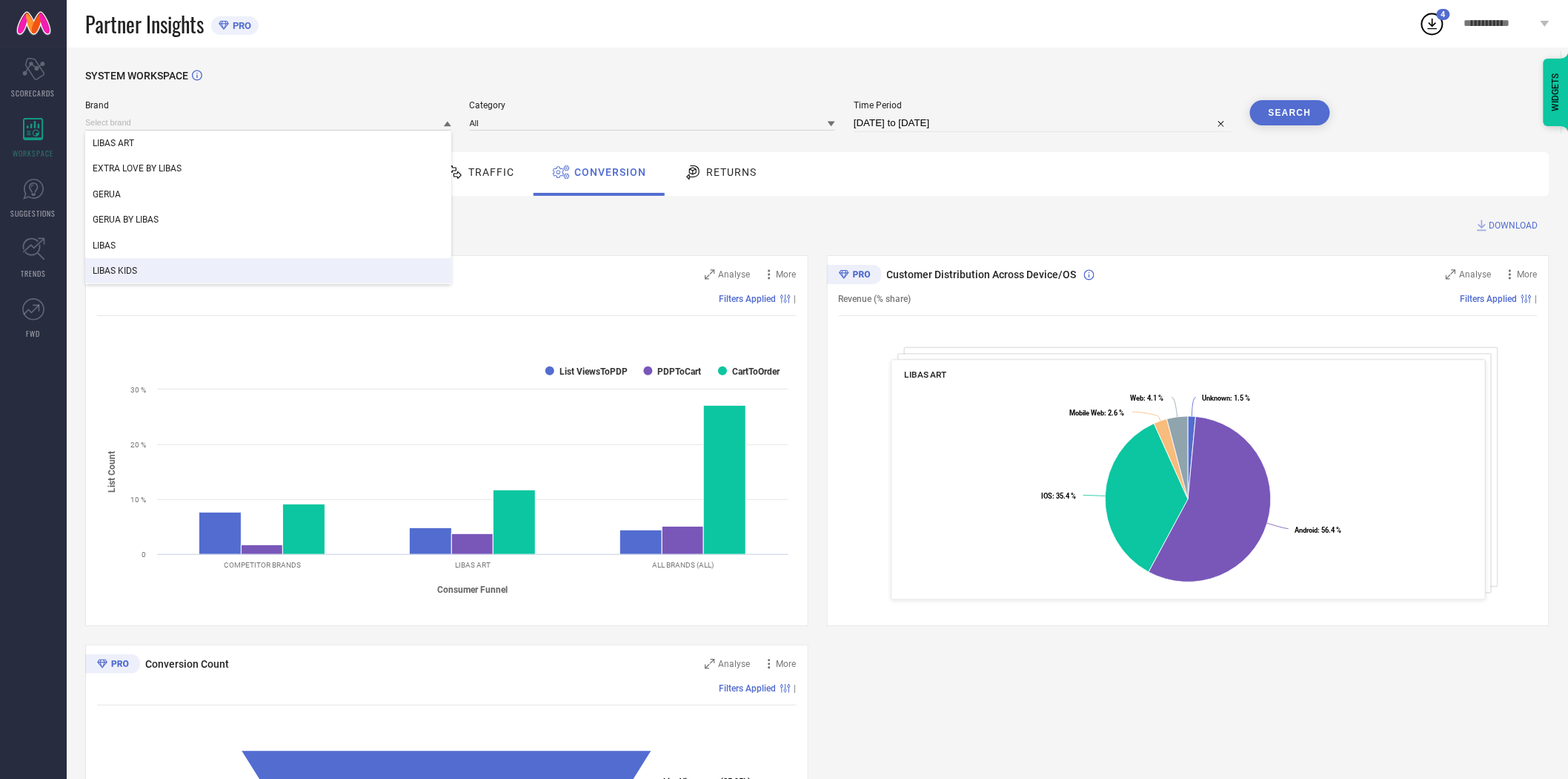
click at [319, 262] on div "LIBAS KIDS" at bounding box center [268, 270] width 366 height 25
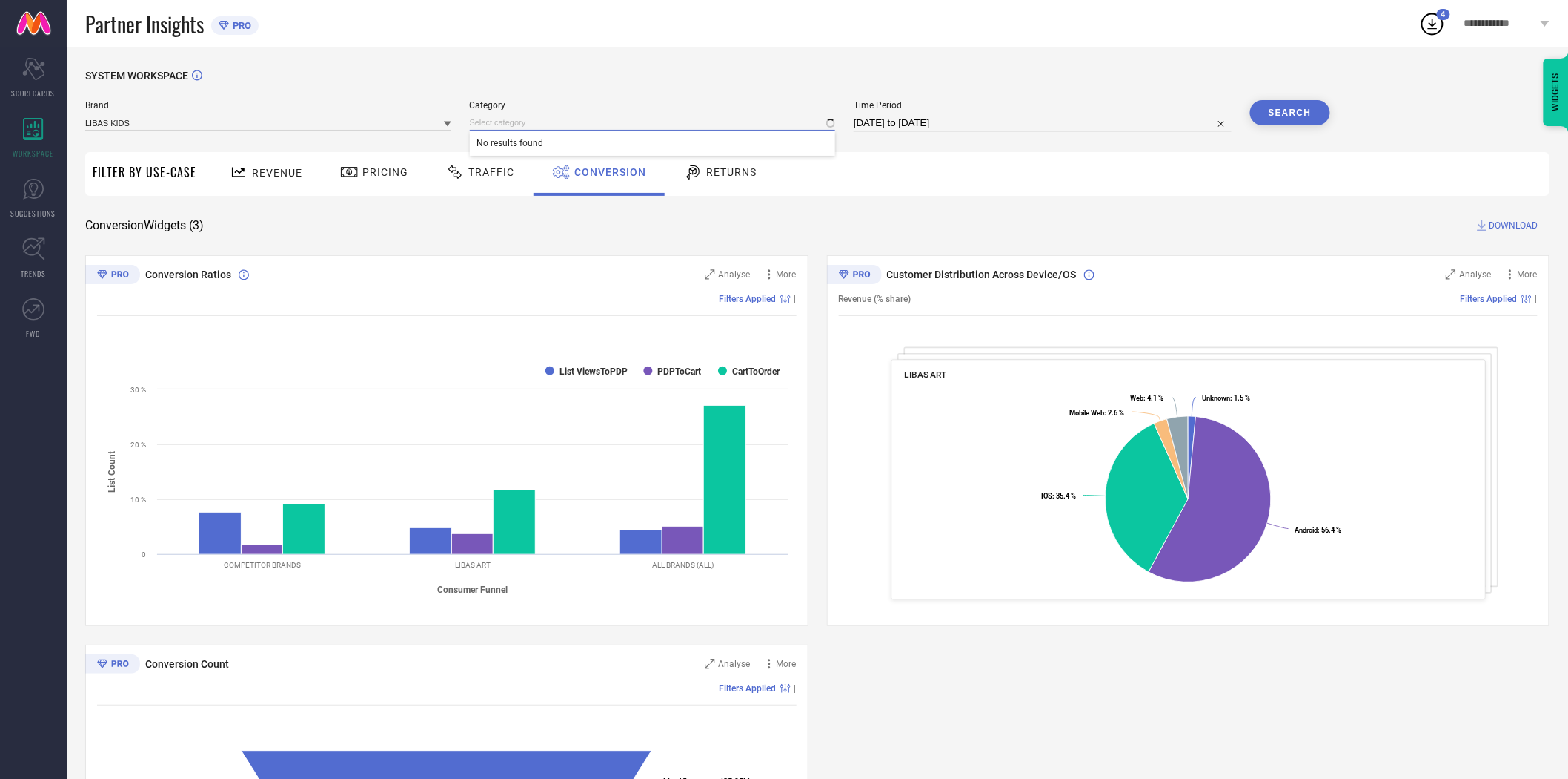
click at [537, 127] on input at bounding box center [653, 123] width 366 height 16
click at [537, 123] on input at bounding box center [653, 123] width 366 height 16
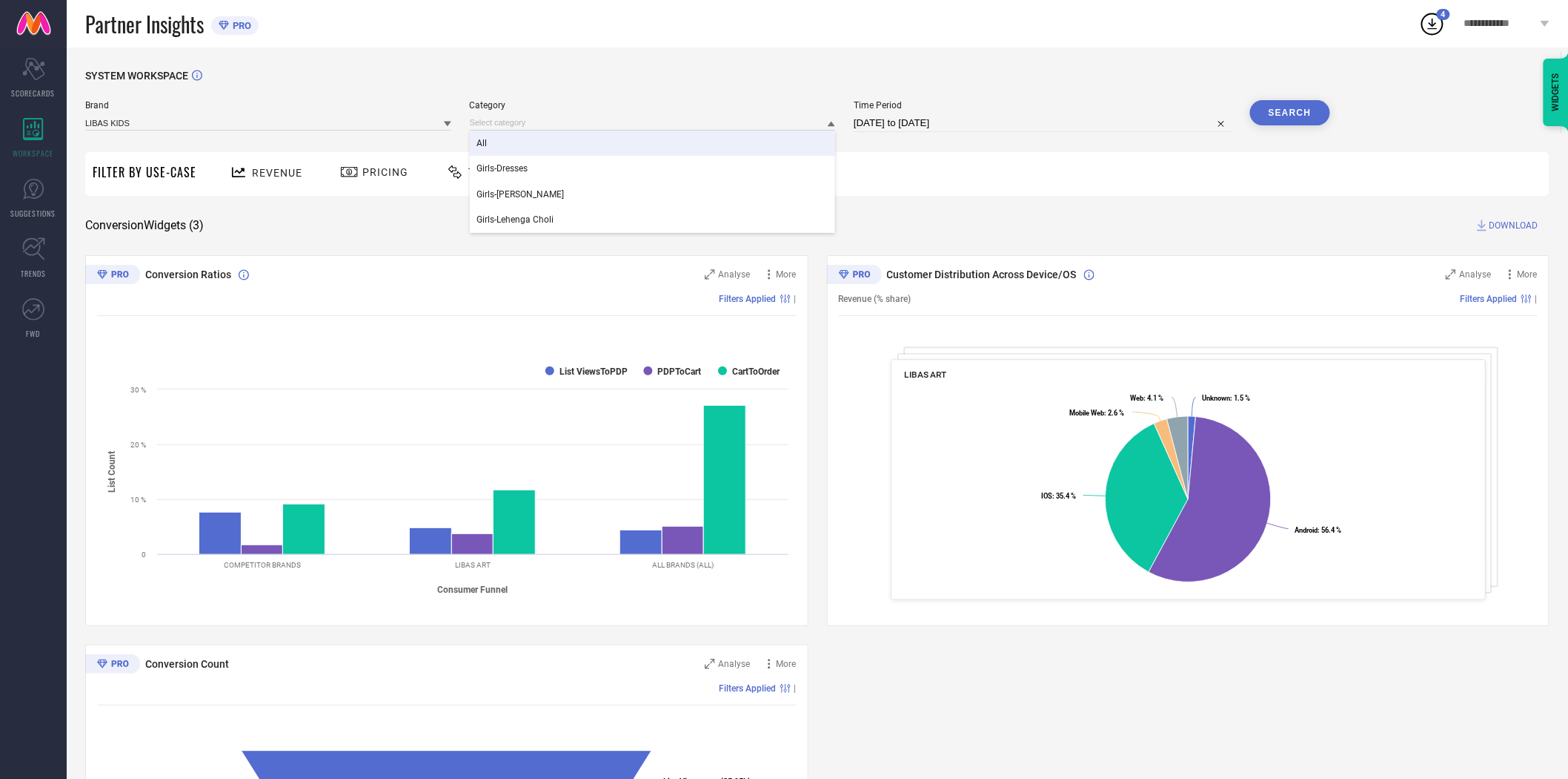
click at [519, 144] on div "All" at bounding box center [653, 143] width 366 height 25
click at [1282, 112] on button "Search" at bounding box center [1289, 112] width 80 height 25
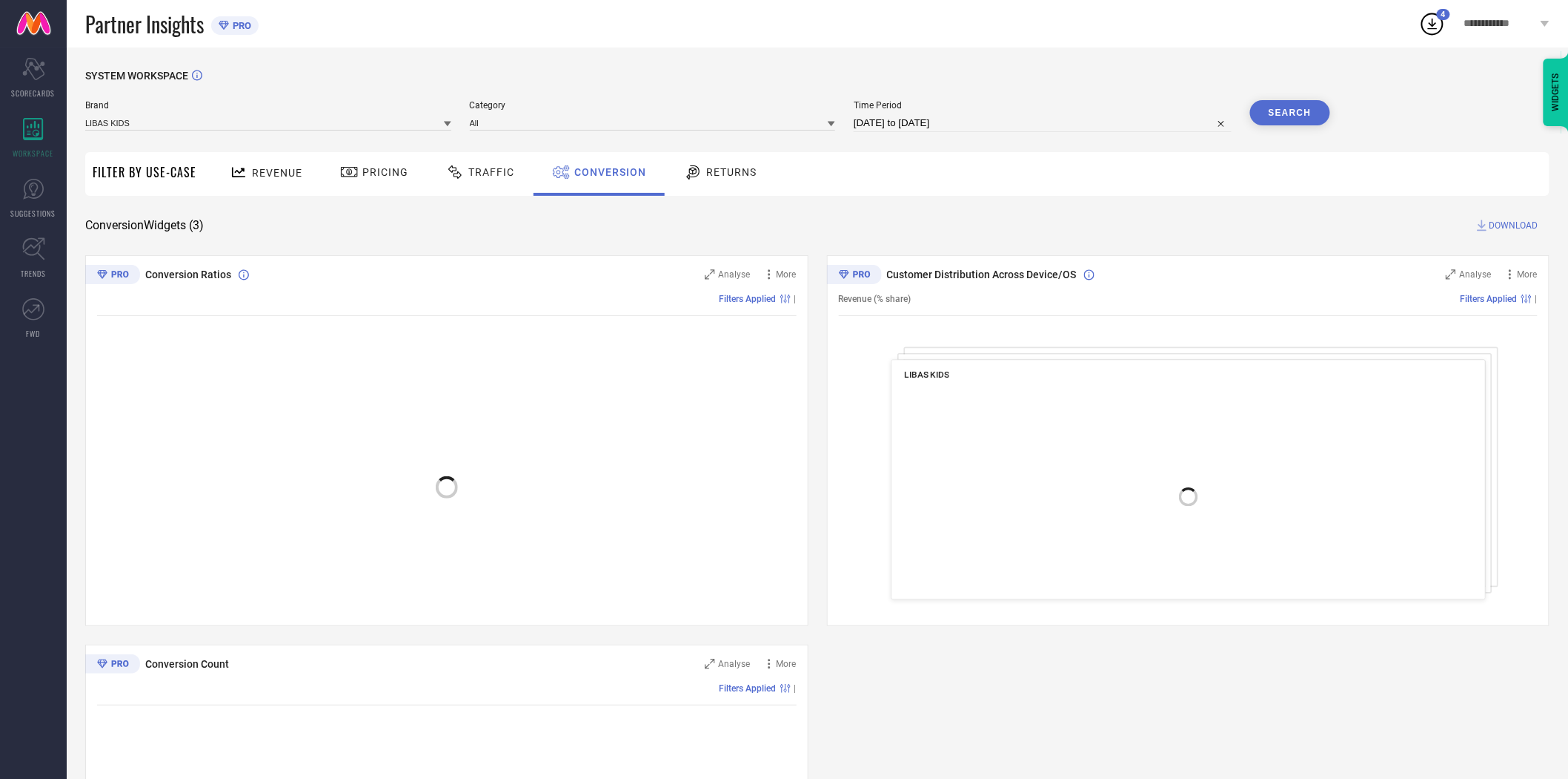
click at [1516, 227] on span "DOWNLOAD" at bounding box center [1514, 226] width 49 height 15
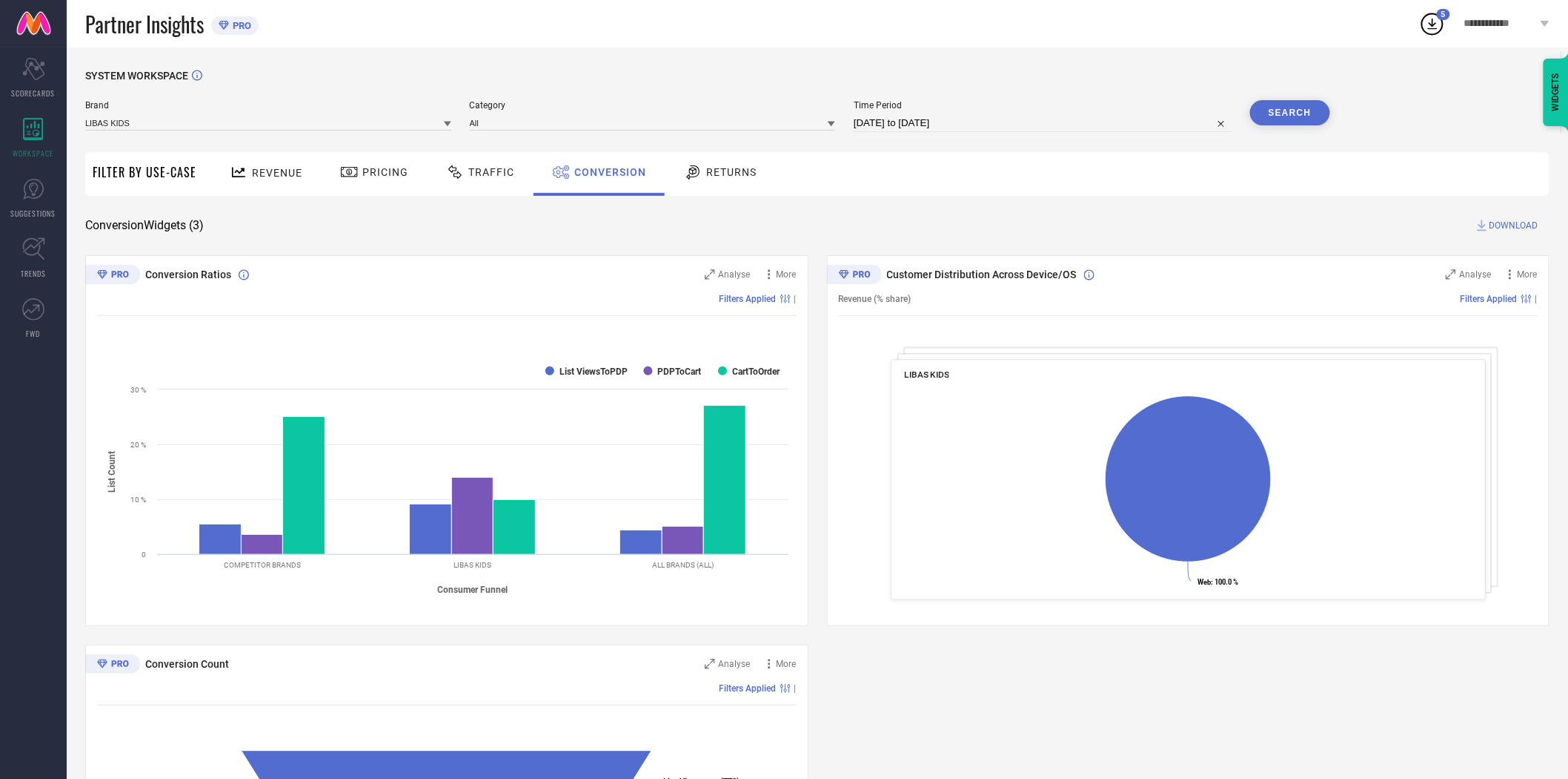
click at [984, 63] on div "SYSTEM WORKSPACE Brand LIBAS KIDS Category All Time Period [DATE] to [DATE] Sea…" at bounding box center [818, 542] width 1502 height 990
